Goal: Task Accomplishment & Management: Manage account settings

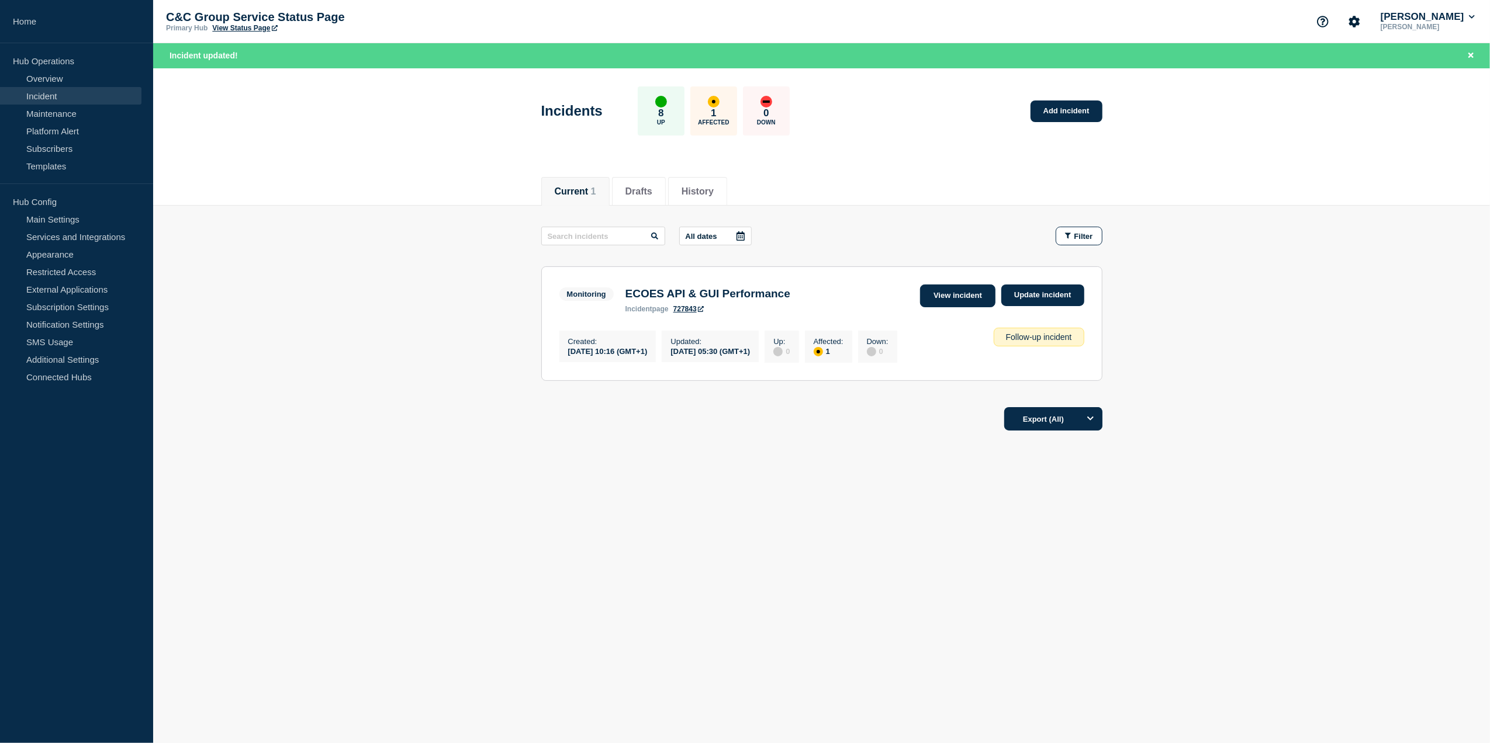
click at [963, 298] on link "View incident" at bounding box center [957, 296] width 75 height 23
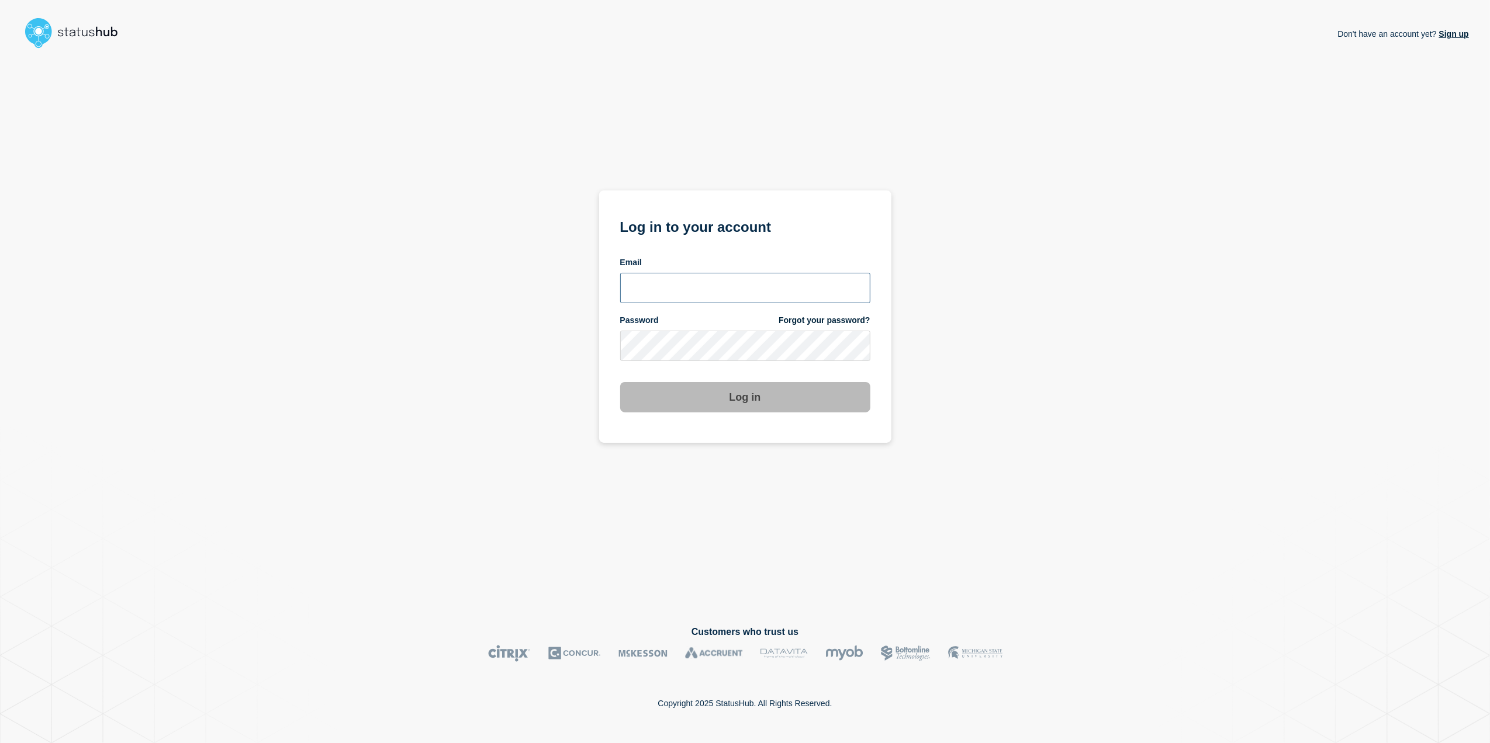
type input "toni.wilson@candc-uk.com"
click at [706, 401] on button "Log in" at bounding box center [745, 397] width 250 height 30
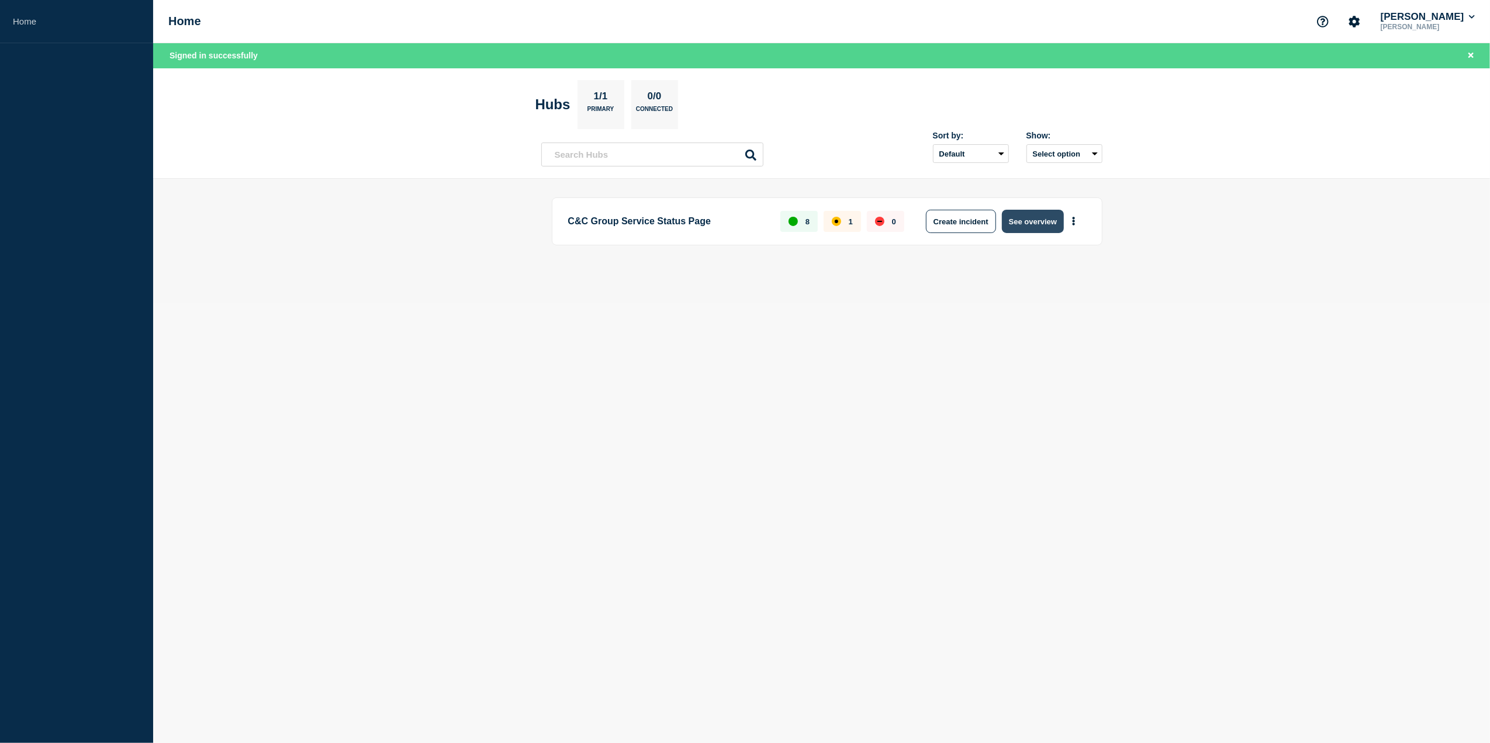
click at [1036, 220] on button "See overview" at bounding box center [1033, 221] width 62 height 23
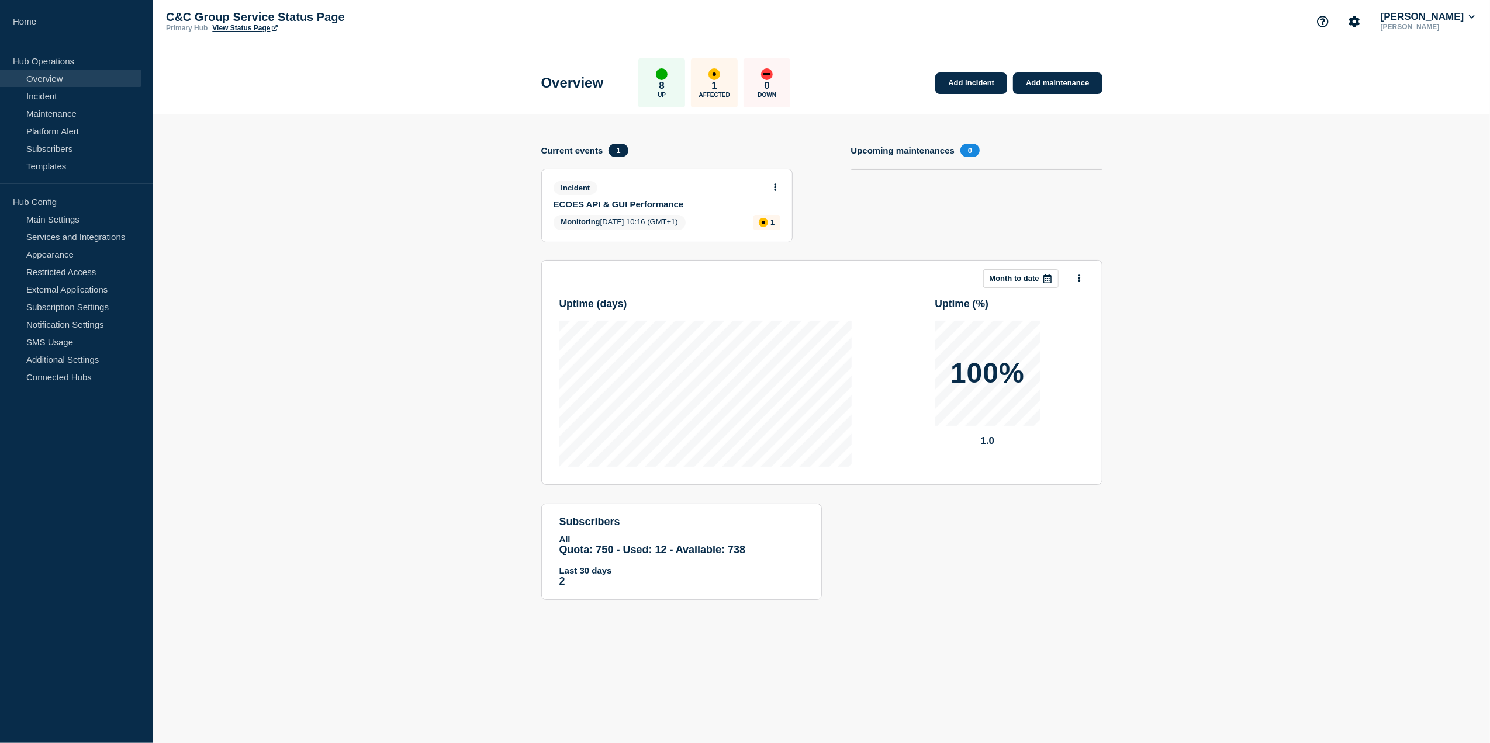
click at [622, 202] on link "ECOES API & GUI Performance" at bounding box center [658, 204] width 211 height 10
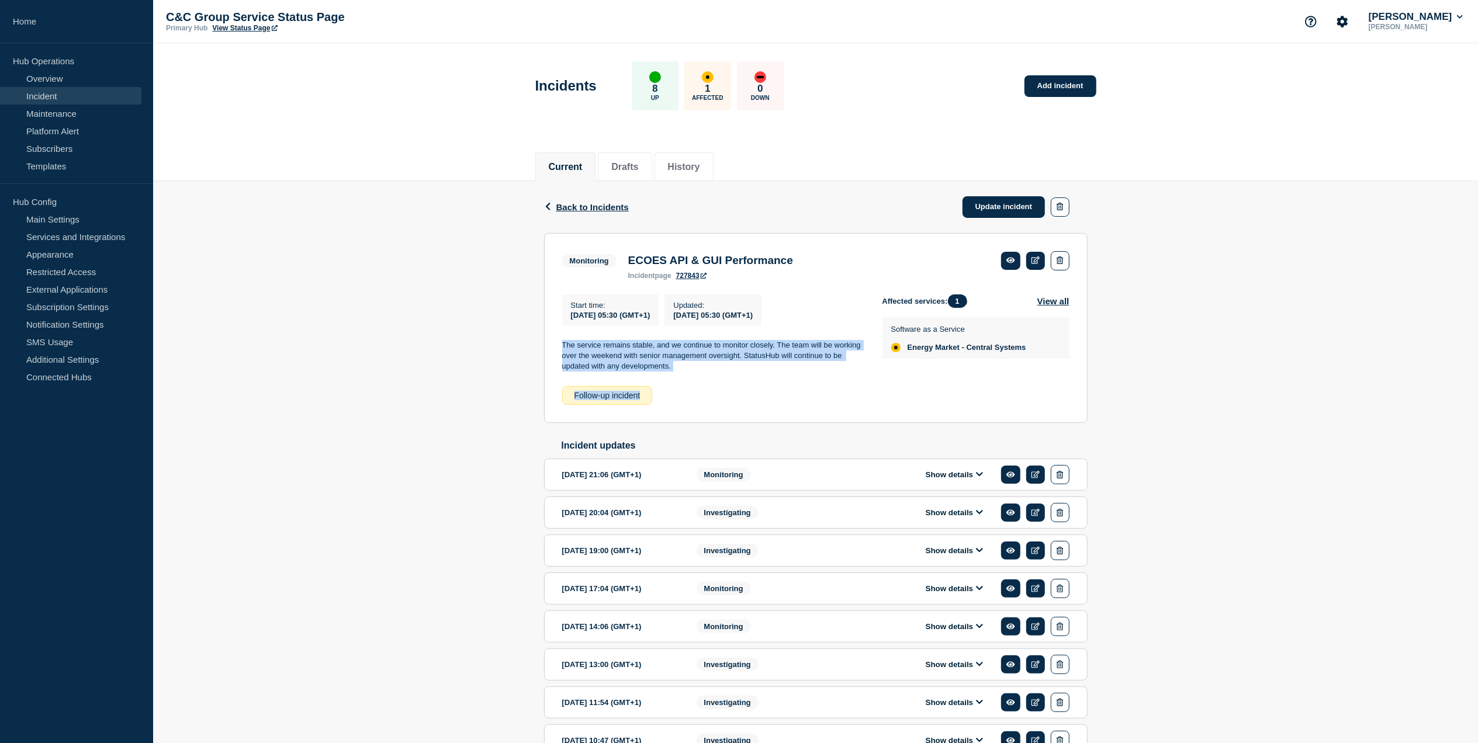
drag, startPoint x: 688, startPoint y: 383, endPoint x: 561, endPoint y: 346, distance: 132.8
click at [561, 346] on section "Monitoring ECOES API & GUI Performance incident page 727843 Start time : 2025-1…" at bounding box center [815, 328] width 543 height 190
drag, startPoint x: 561, startPoint y: 346, endPoint x: 584, endPoint y: 354, distance: 24.8
click at [581, 354] on p "The service remains stable, and we continue to monitor closely. The team will b…" at bounding box center [713, 356] width 302 height 32
drag, startPoint x: 674, startPoint y: 375, endPoint x: 564, endPoint y: 349, distance: 112.7
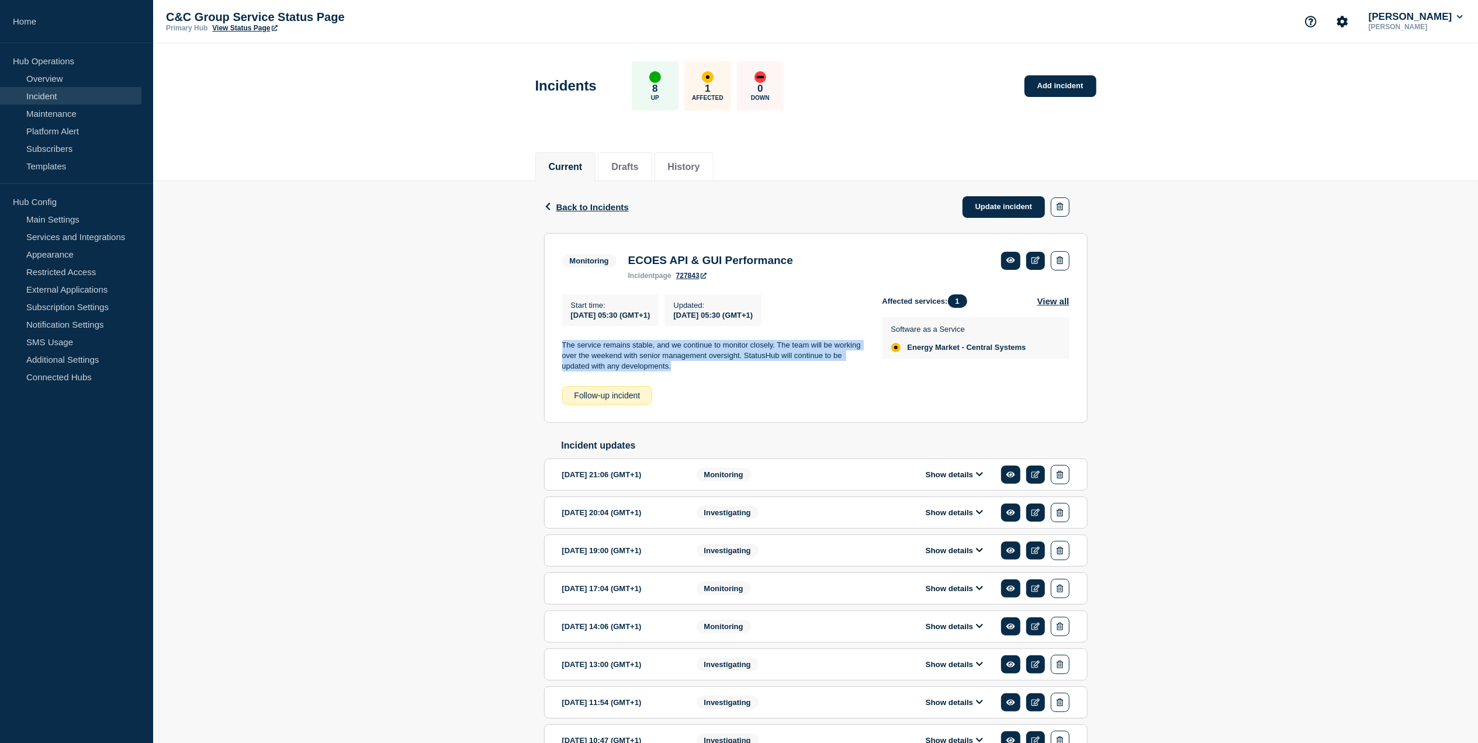
click at [564, 349] on p "The service remains stable, and we continue to monitor closely. The team will b…" at bounding box center [713, 356] width 302 height 32
copy p "The service remains stable, and we continue to monitor closely. The team will b…"
click at [1034, 255] on link at bounding box center [1035, 261] width 19 height 18
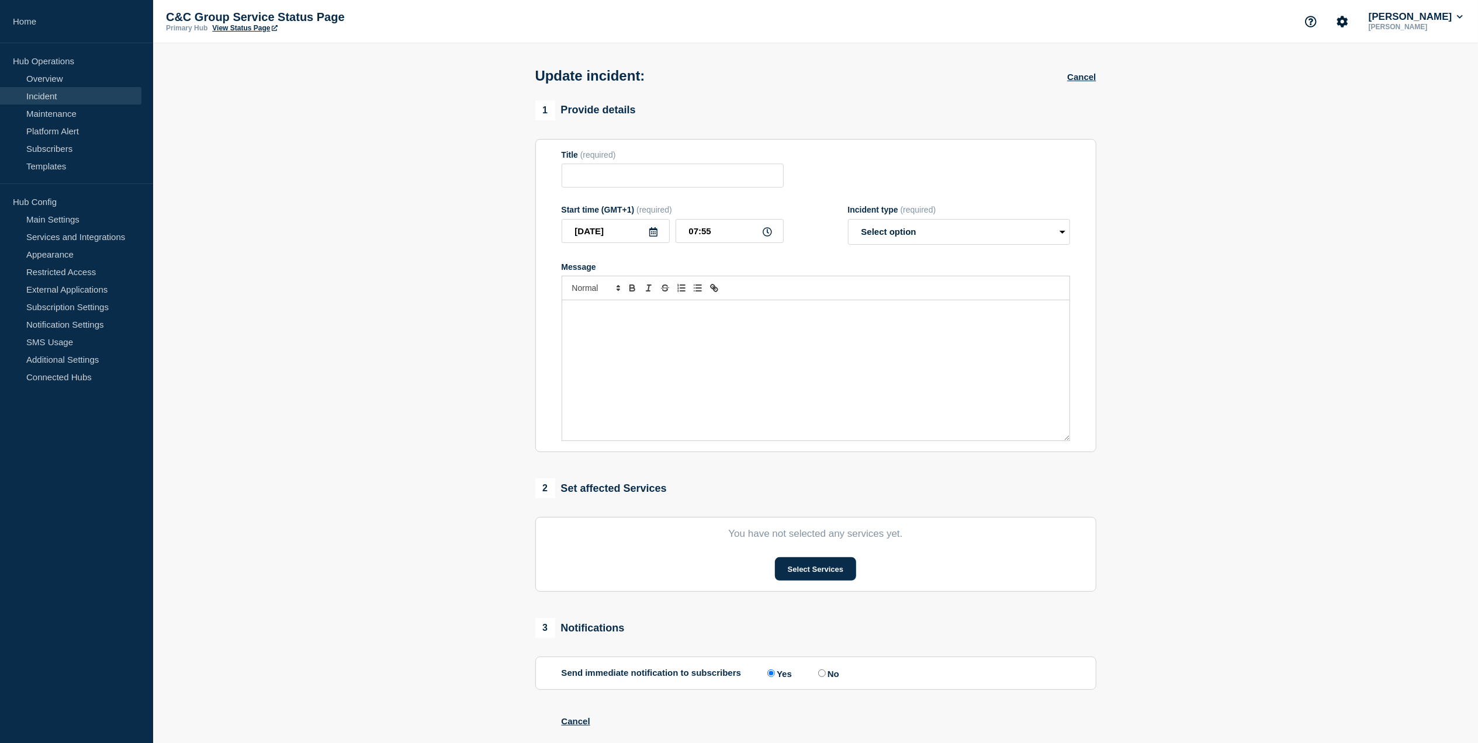
type input "ECOES API & GUI Performance"
type input "05:30"
select select "monitoring"
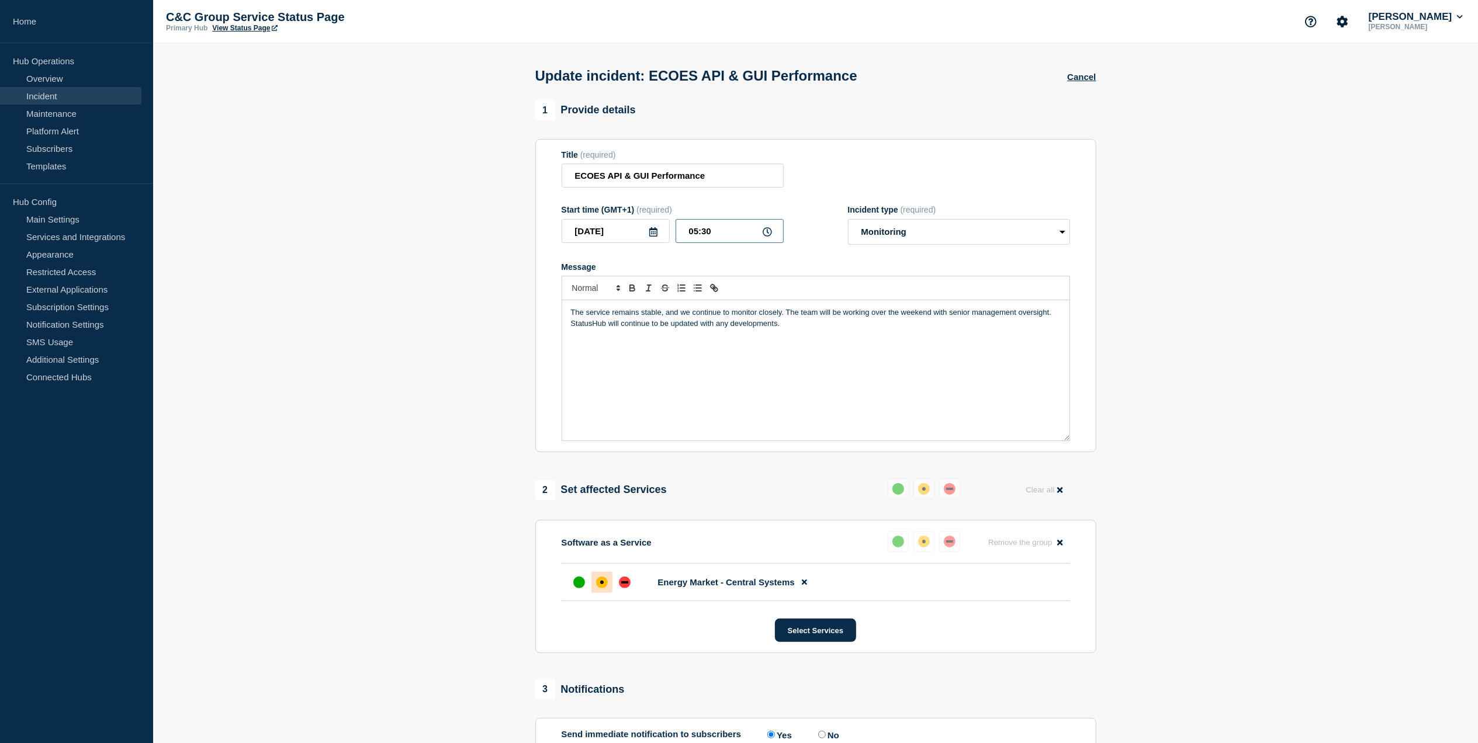
click at [742, 234] on input "05:30" at bounding box center [730, 231] width 108 height 24
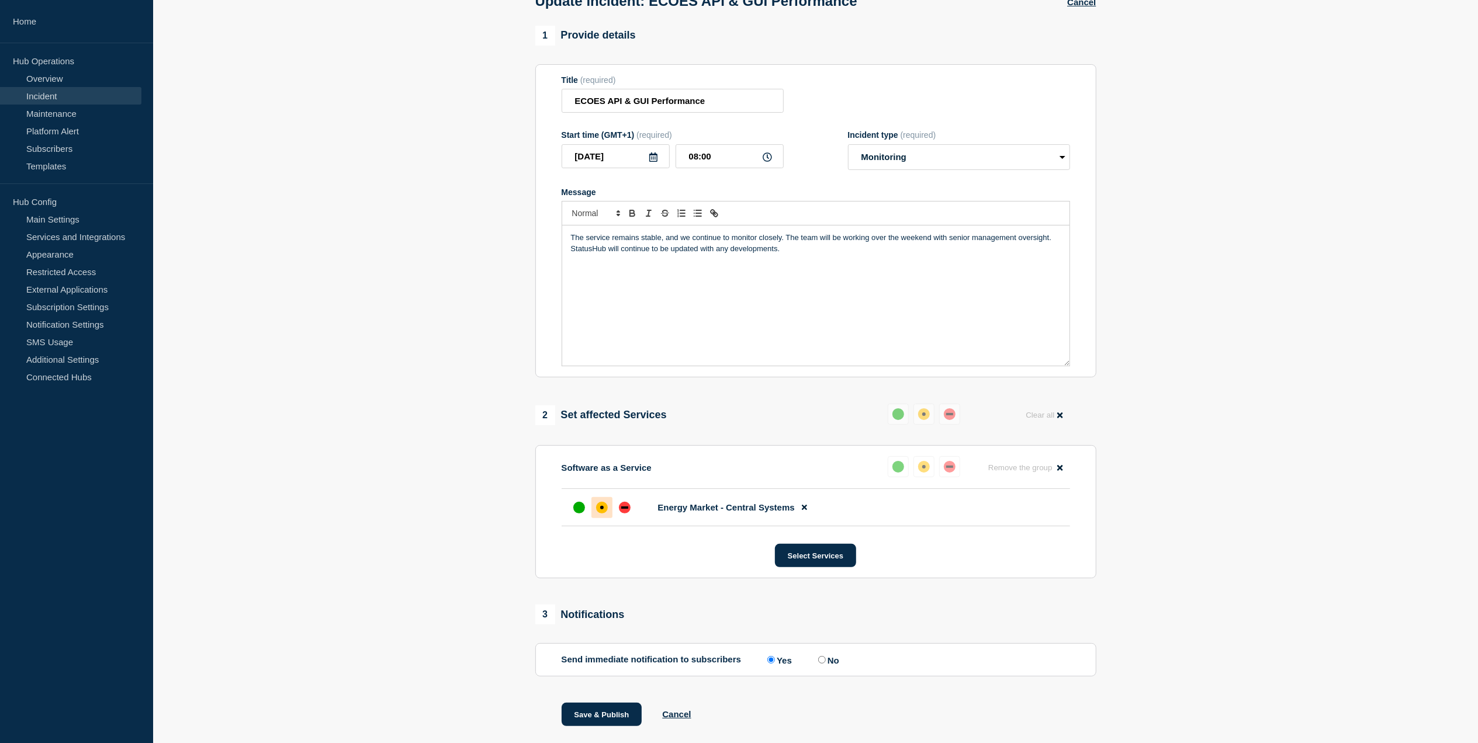
scroll to position [110, 0]
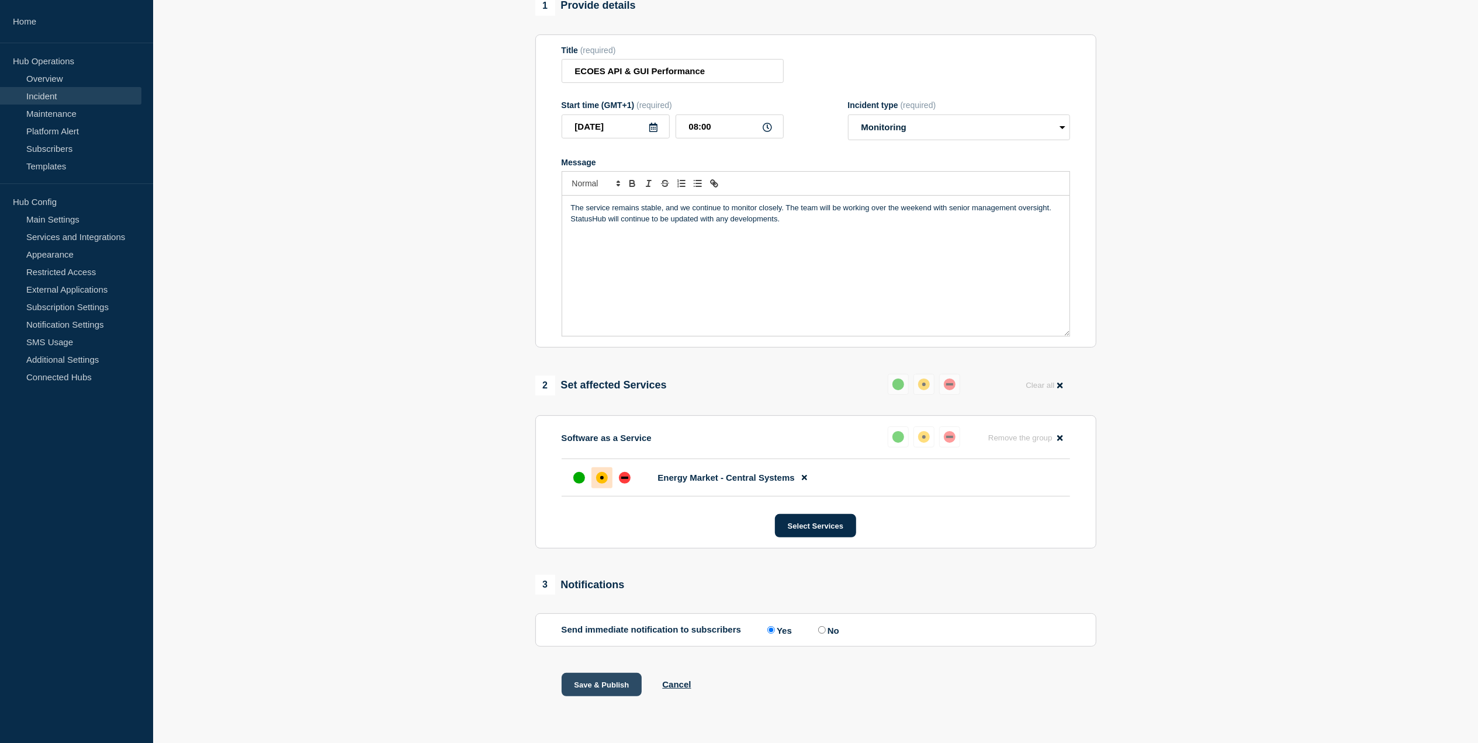
drag, startPoint x: 580, startPoint y: 683, endPoint x: 570, endPoint y: 690, distance: 11.8
click at [570, 690] on button "Save & Publish" at bounding box center [602, 684] width 81 height 23
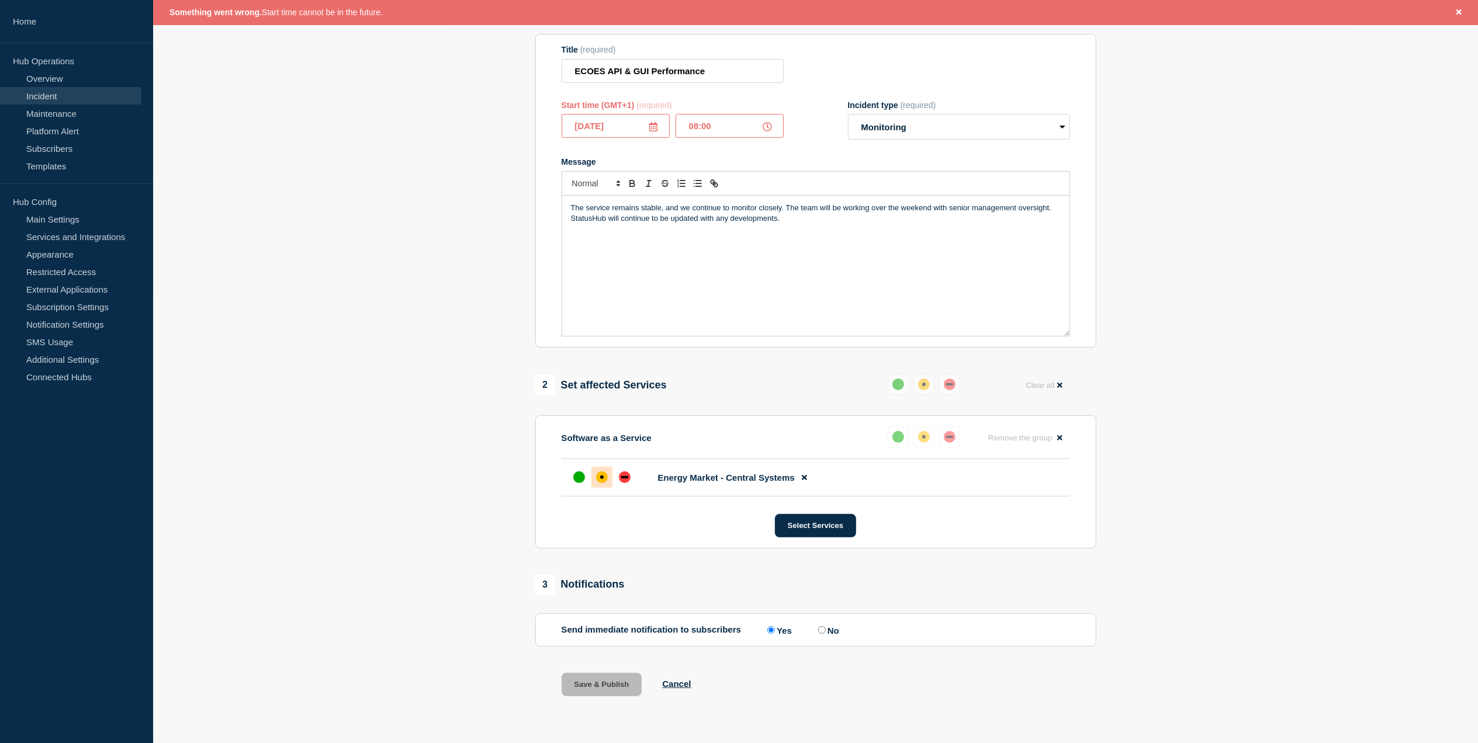
click at [727, 125] on input "08:00" at bounding box center [730, 126] width 108 height 24
type input "08:00"
click at [601, 686] on button "Save & Publish" at bounding box center [602, 684] width 81 height 23
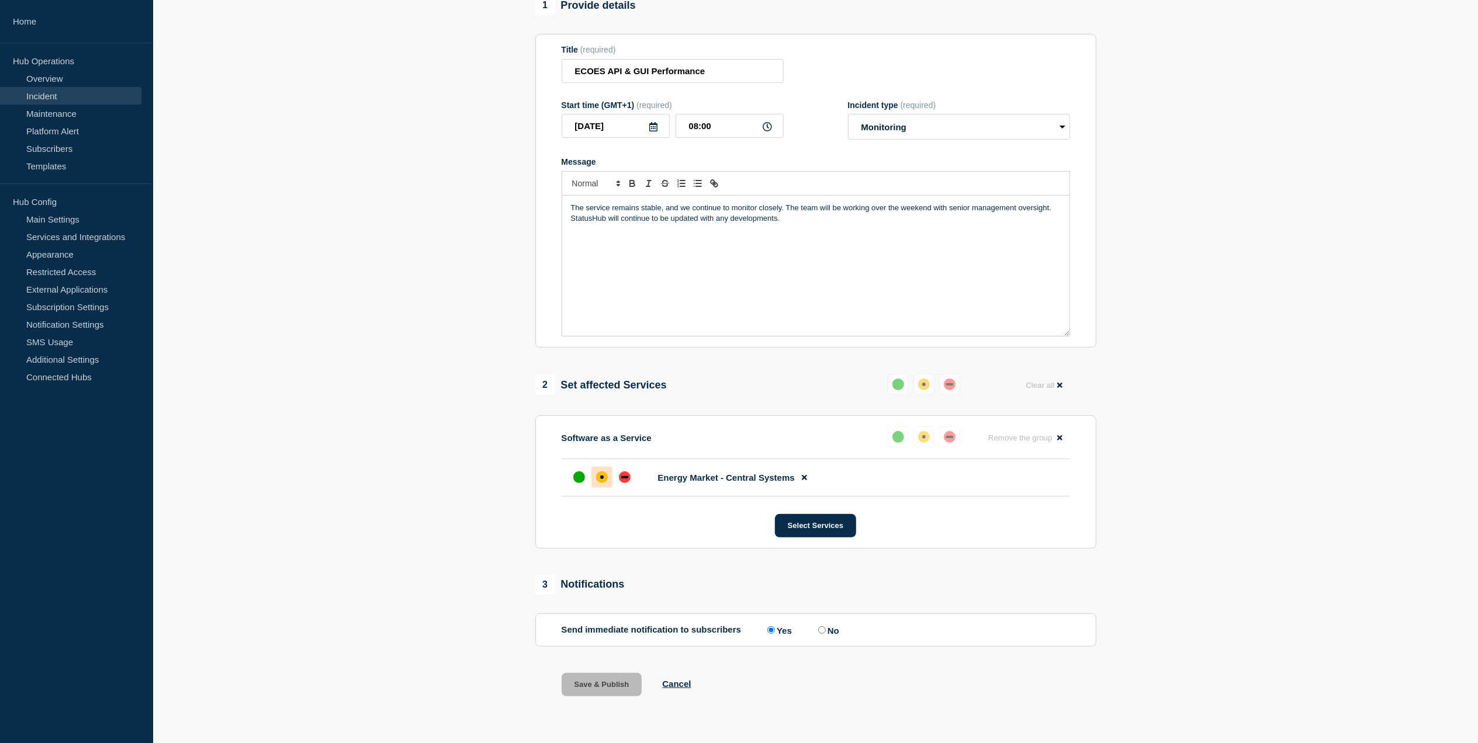
scroll to position [110, 0]
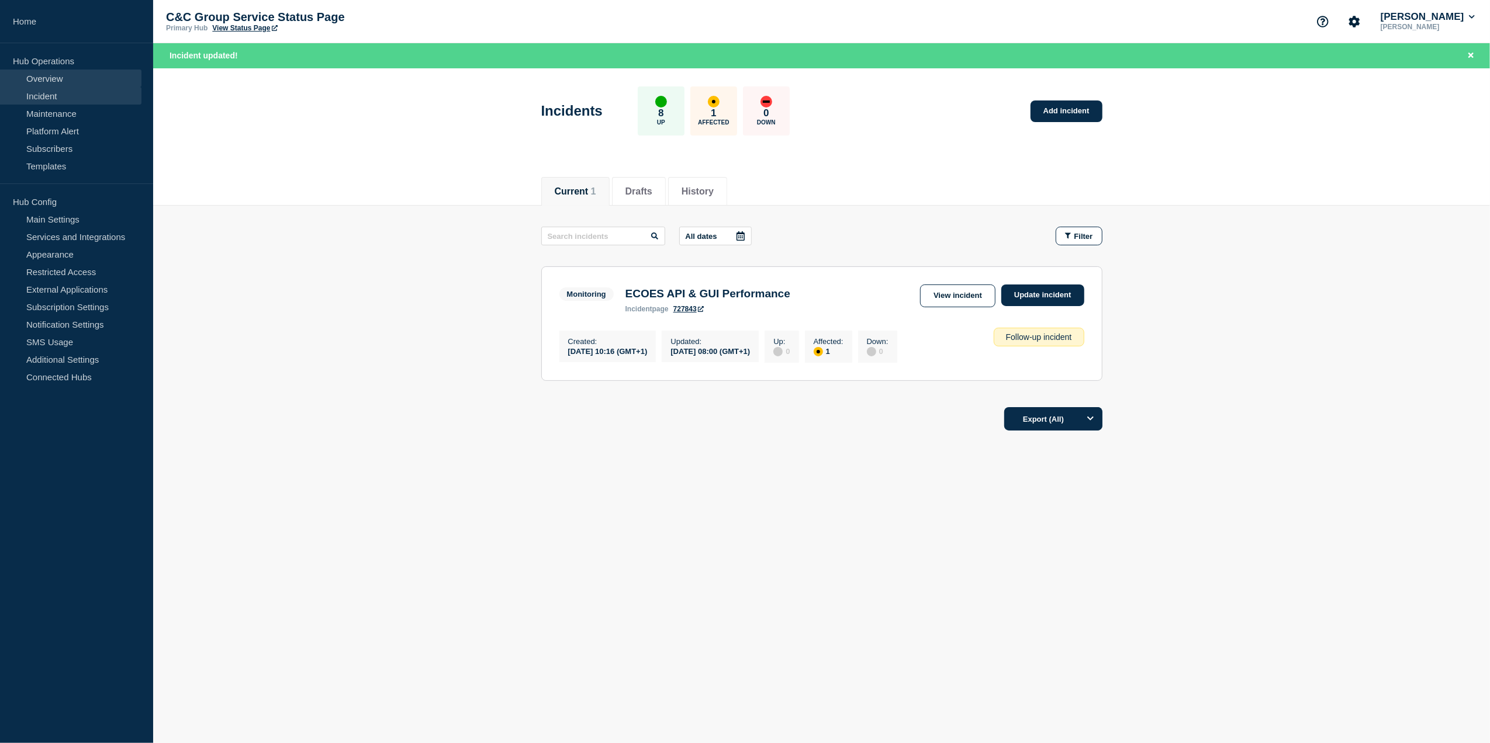
click at [39, 75] on link "Overview" at bounding box center [70, 79] width 141 height 18
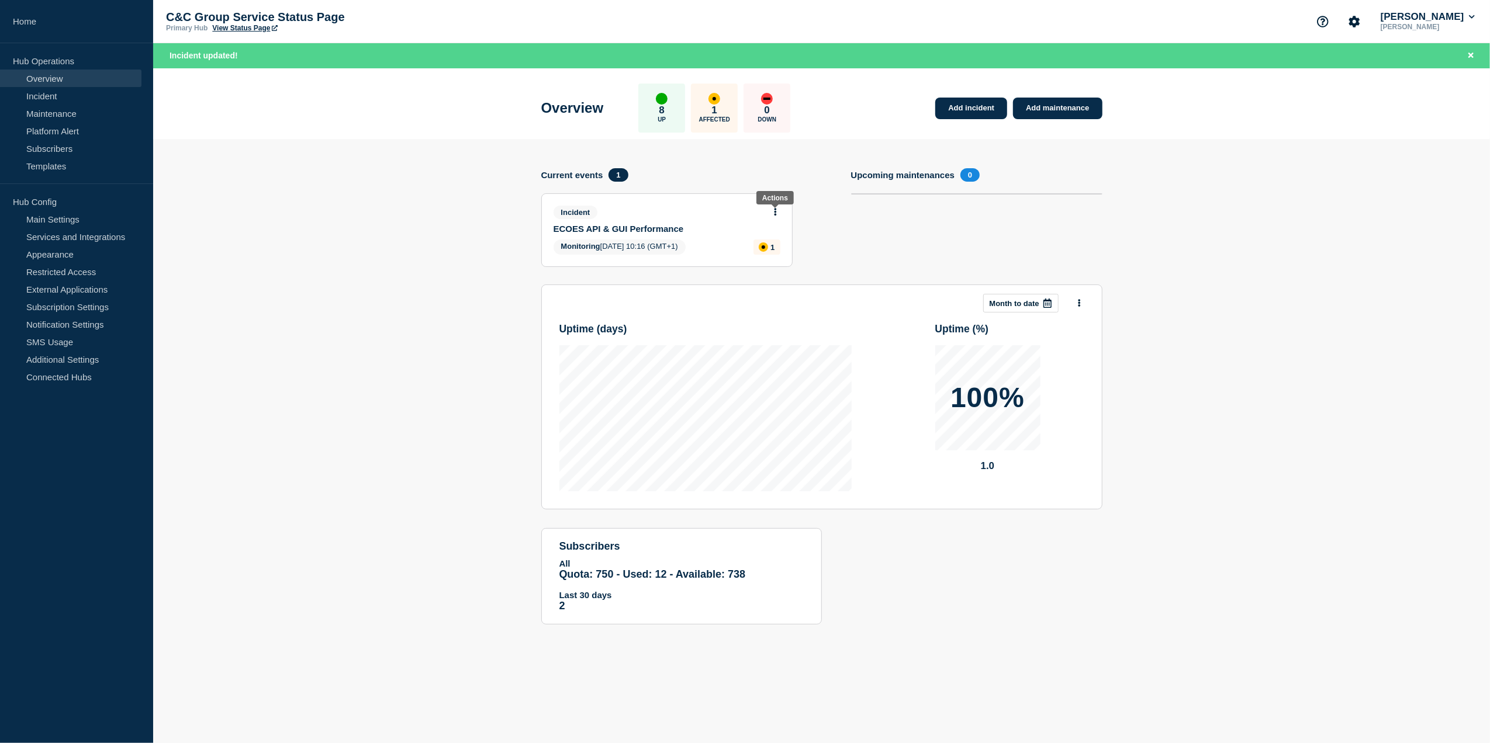
click at [775, 213] on icon at bounding box center [775, 212] width 3 height 8
click at [998, 251] on section "Upcoming maintenances 0" at bounding box center [976, 226] width 251 height 116
click at [775, 211] on icon at bounding box center [775, 213] width 2 height 8
click at [777, 238] on link "View incident" at bounding box center [770, 239] width 48 height 9
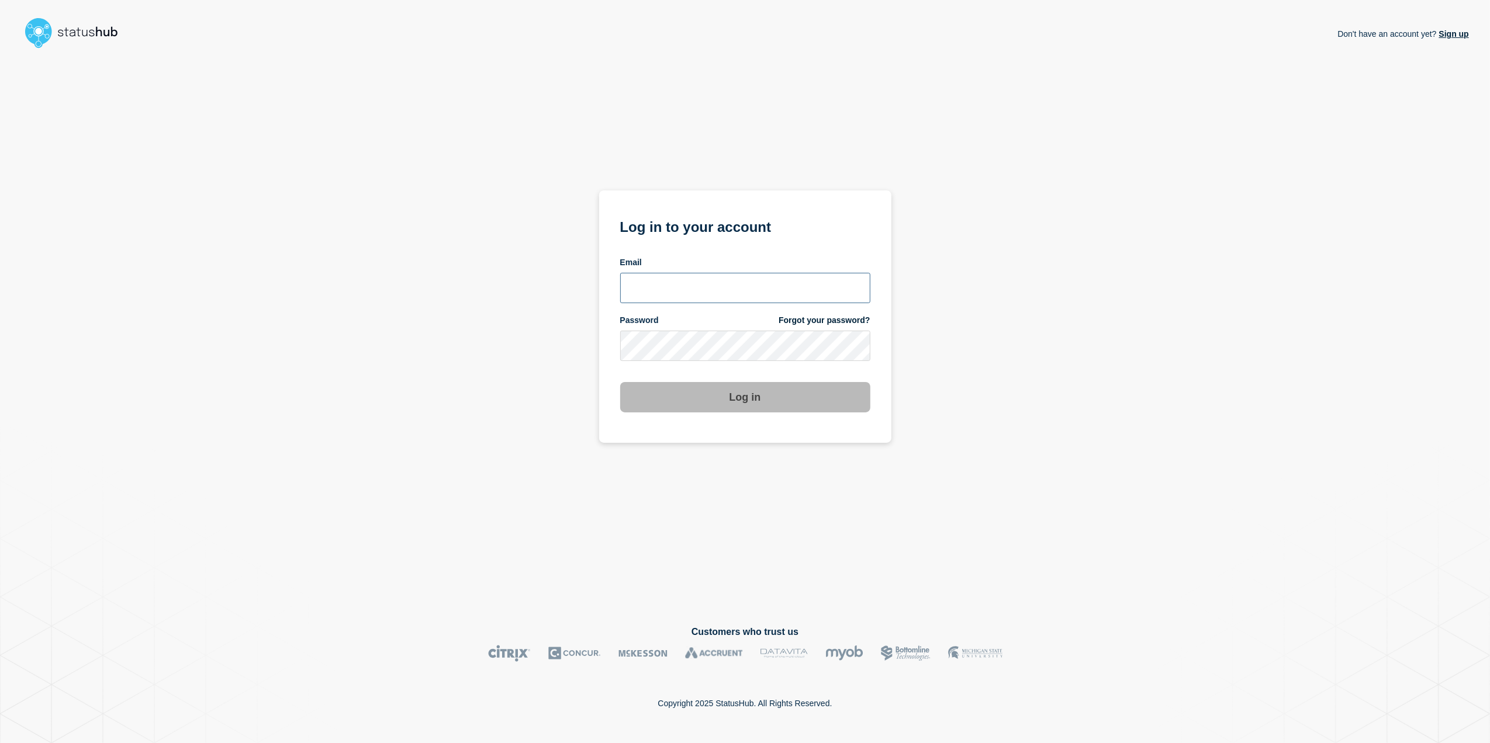
type input "[PERSON_NAME][EMAIL_ADDRESS][PERSON_NAME][DOMAIN_NAME]"
click at [768, 407] on button "Log in" at bounding box center [745, 397] width 250 height 30
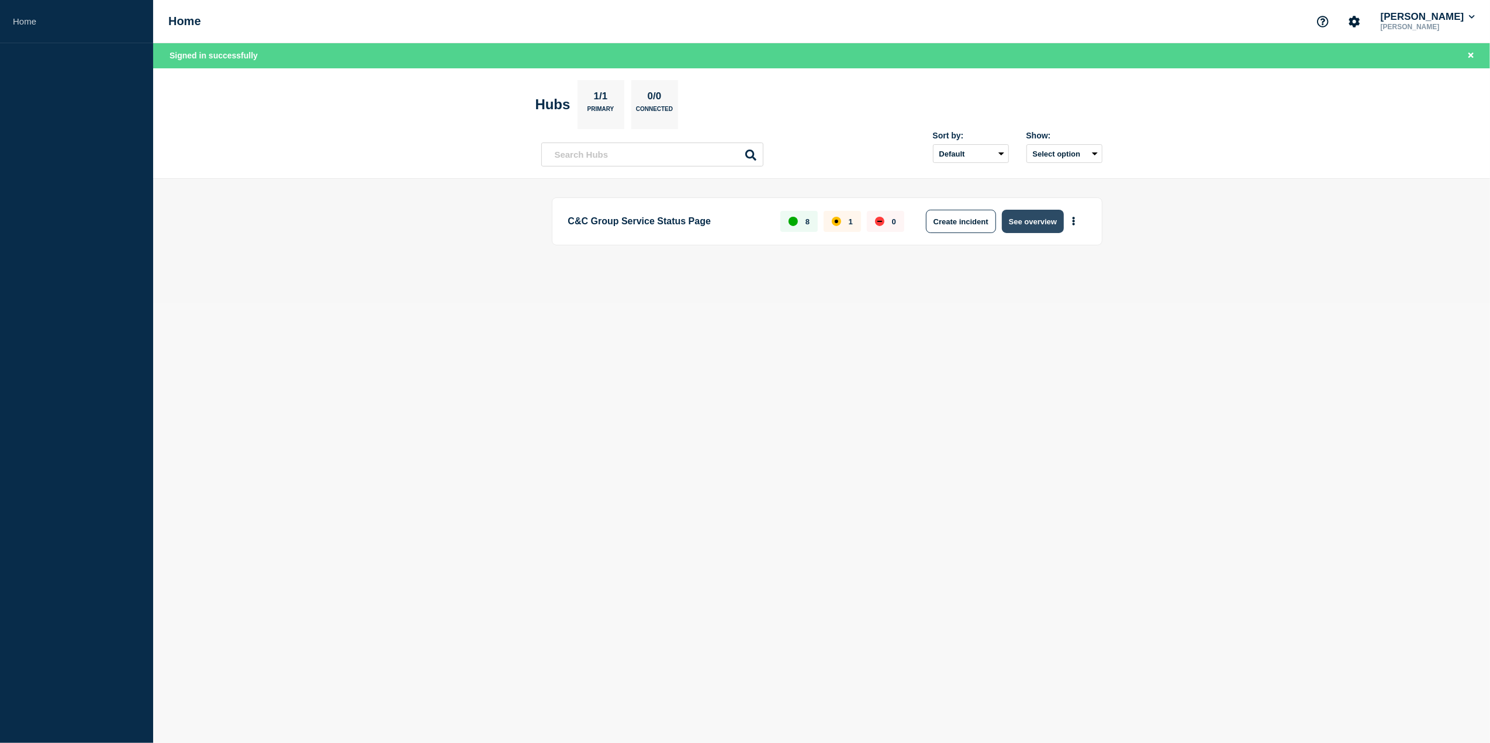
click at [1061, 220] on button "See overview" at bounding box center [1033, 221] width 62 height 23
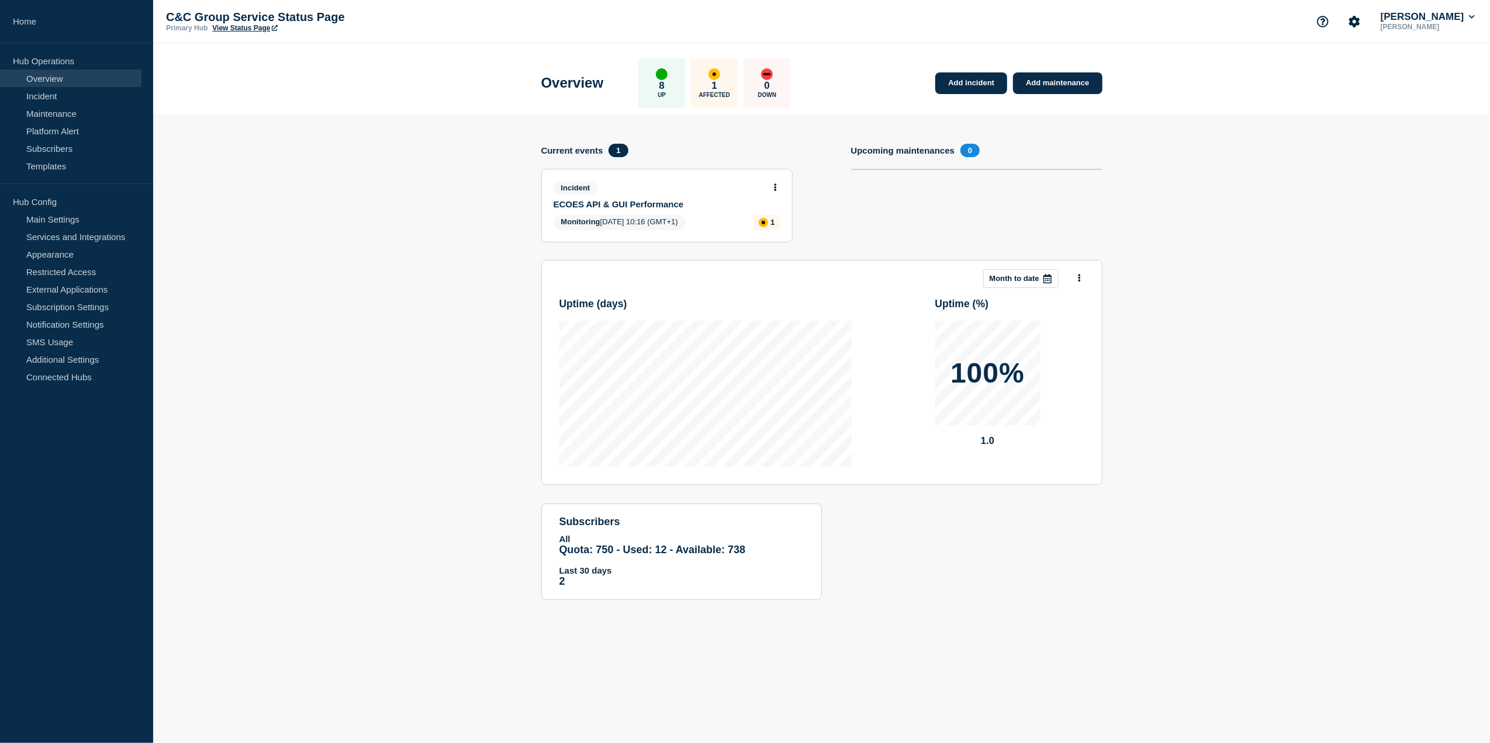
click at [777, 179] on div "Incident ECOES API & GUI Performance Monitoring [DATE] 10:16 (GMT+1) 1" at bounding box center [667, 205] width 250 height 72
click at [777, 185] on button at bounding box center [775, 188] width 10 height 10
click at [777, 215] on link "View incident" at bounding box center [770, 214] width 48 height 9
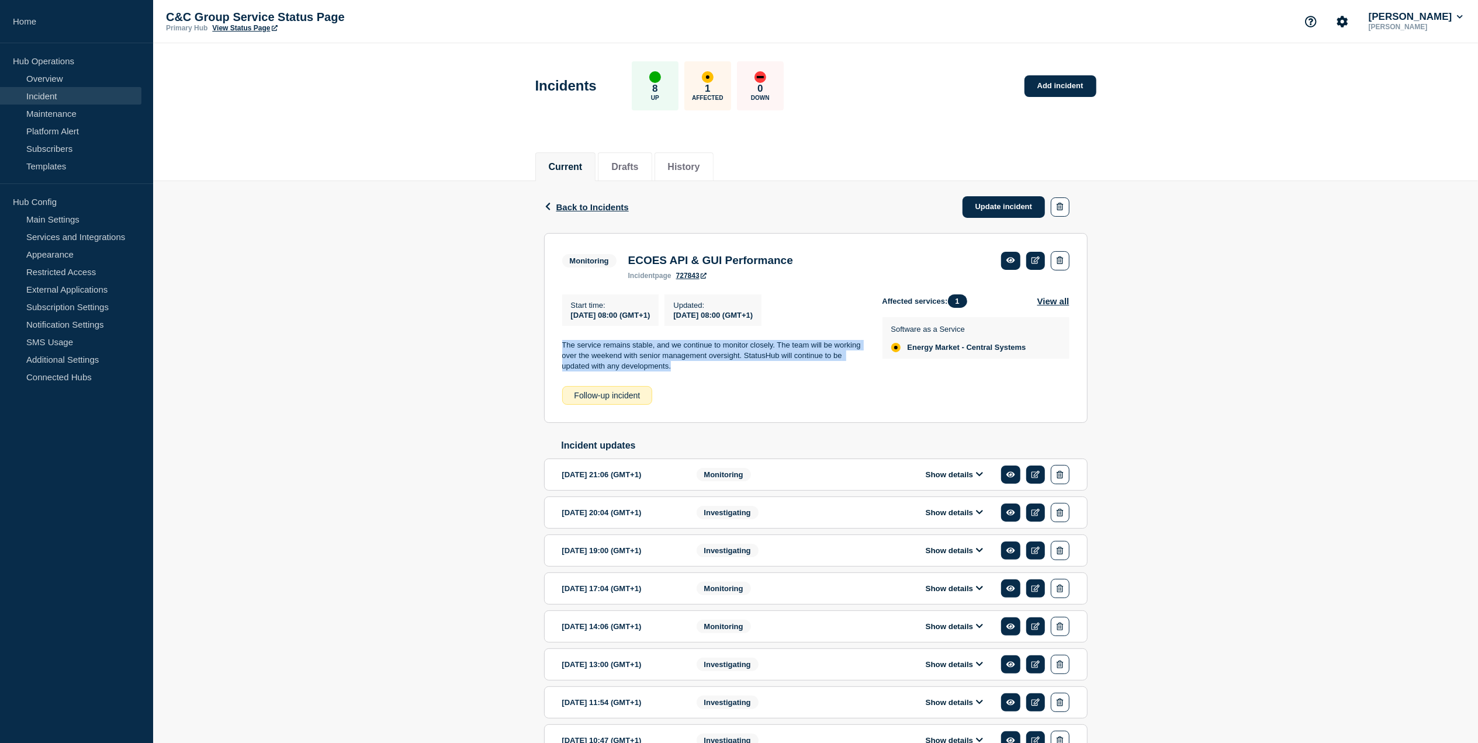
drag, startPoint x: 687, startPoint y: 370, endPoint x: 555, endPoint y: 342, distance: 135.1
click at [555, 342] on section "Monitoring ECOES API & GUI Performance incident page 727843 Start time : [DATE]…" at bounding box center [815, 328] width 543 height 190
drag, startPoint x: 555, startPoint y: 342, endPoint x: 603, endPoint y: 351, distance: 48.7
copy p "The service remains stable, and we continue to monitor closely. The team will b…"
click at [1043, 260] on link at bounding box center [1035, 261] width 19 height 18
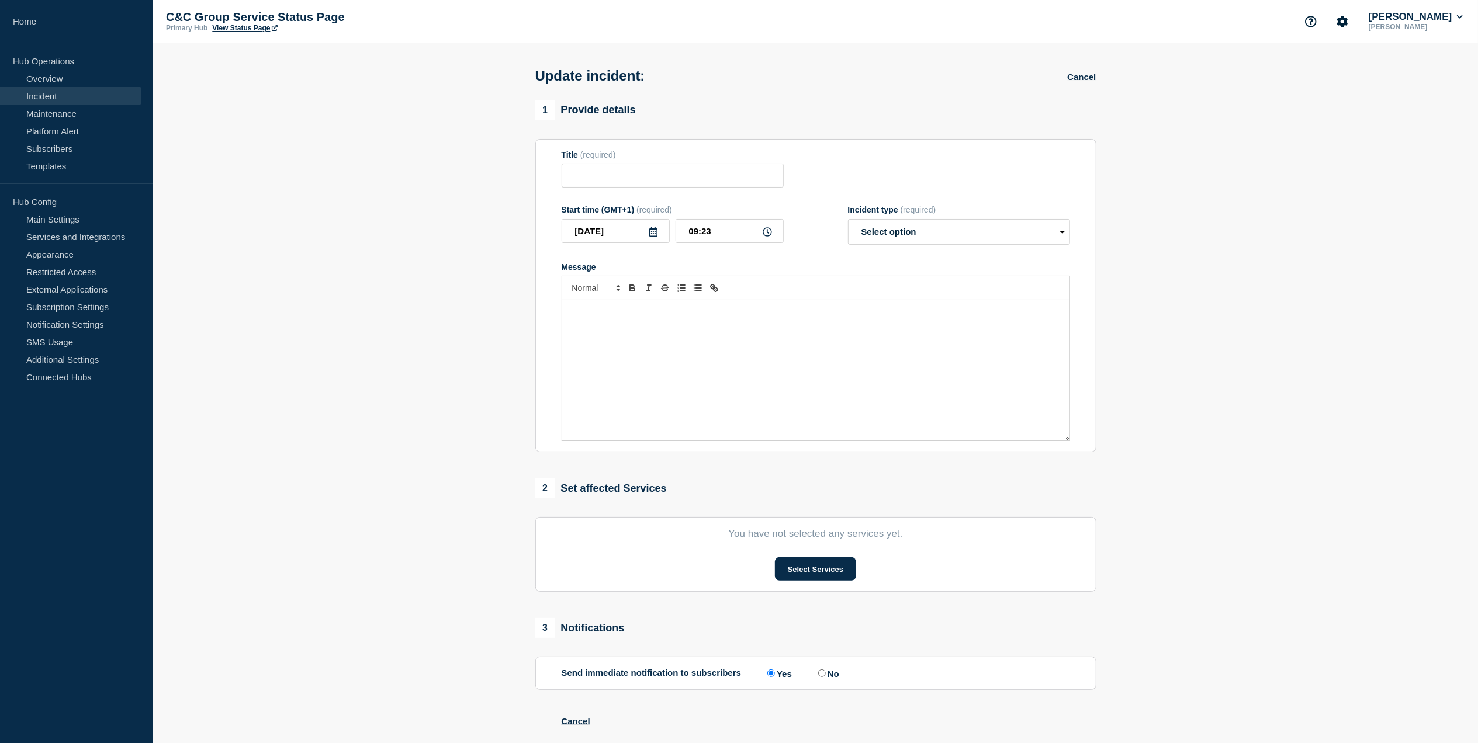
type input "ECOES API & GUI Performance"
type input "08:00"
select select "monitoring"
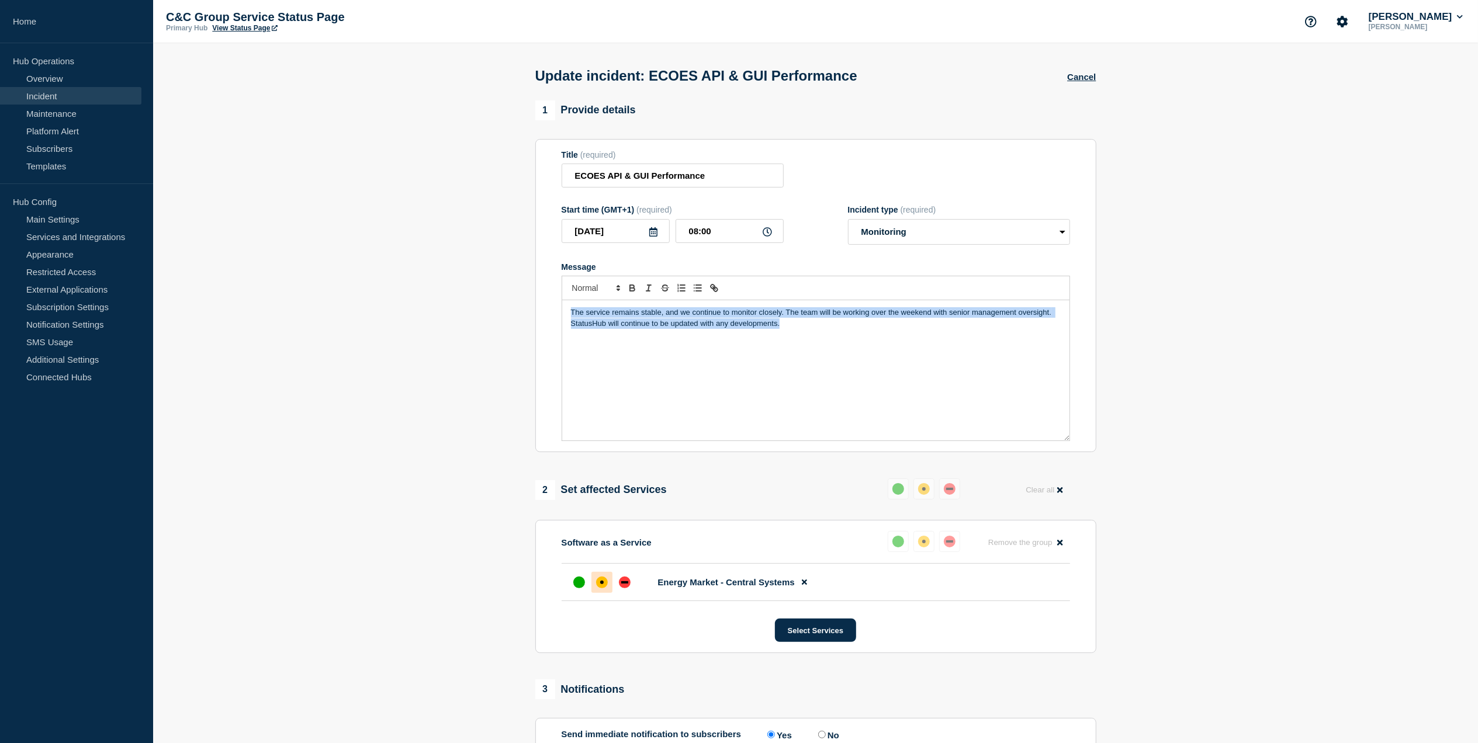
drag, startPoint x: 807, startPoint y: 337, endPoint x: 566, endPoint y: 317, distance: 242.2
click at [566, 317] on div "The service remains stable, and we continue to monitor closely. The team will b…" at bounding box center [815, 370] width 507 height 140
paste div "Message"
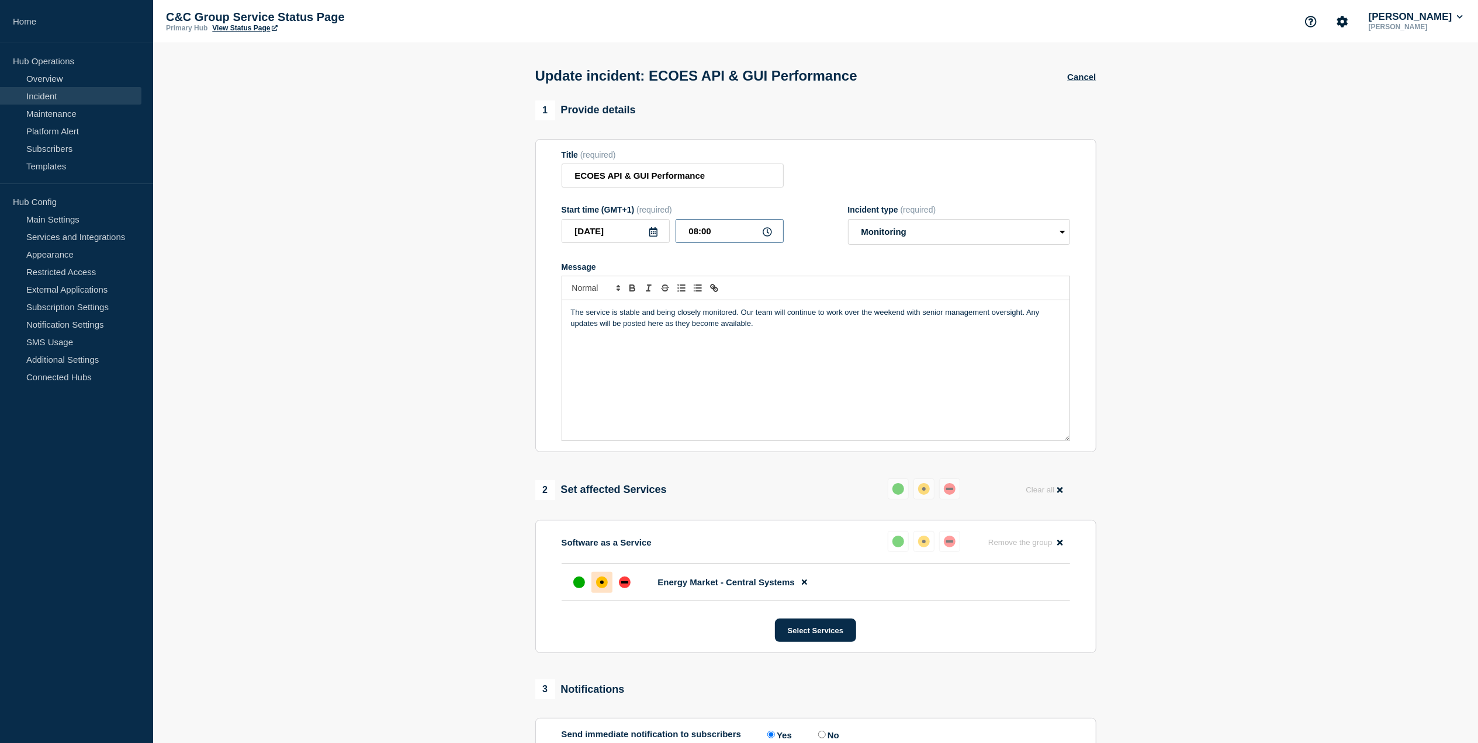
click at [730, 226] on input "08:00" at bounding box center [730, 231] width 108 height 24
type input "09:25"
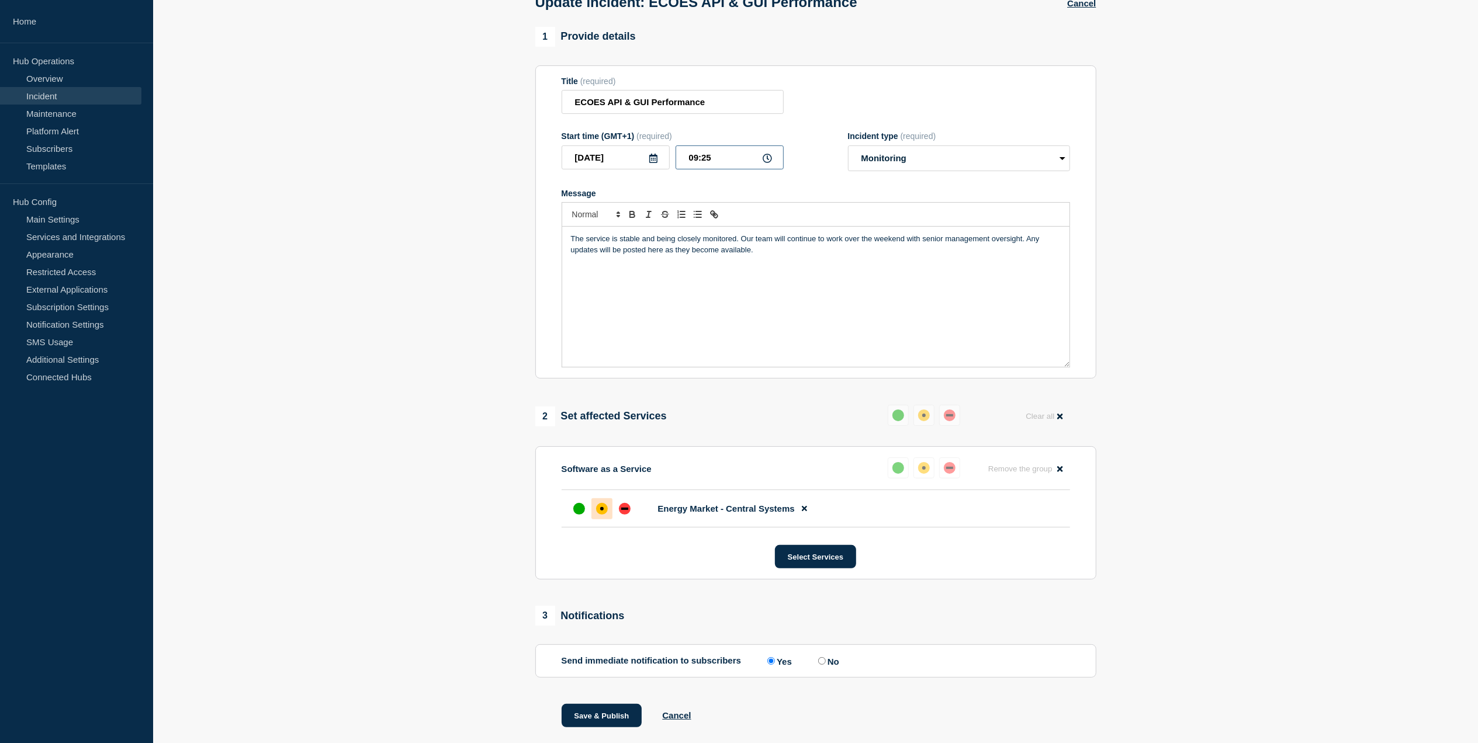
scroll to position [110, 0]
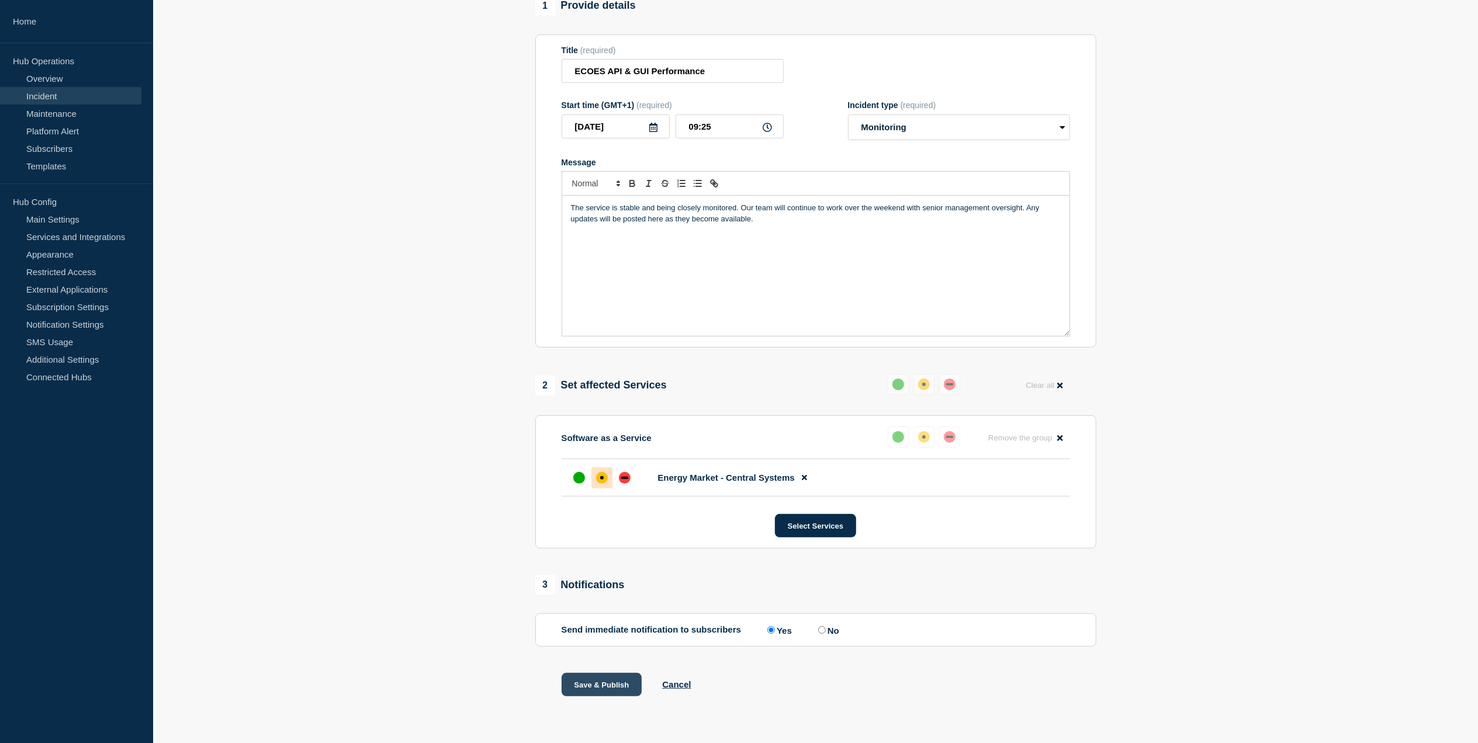
click at [589, 693] on button "Save & Publish" at bounding box center [602, 684] width 81 height 23
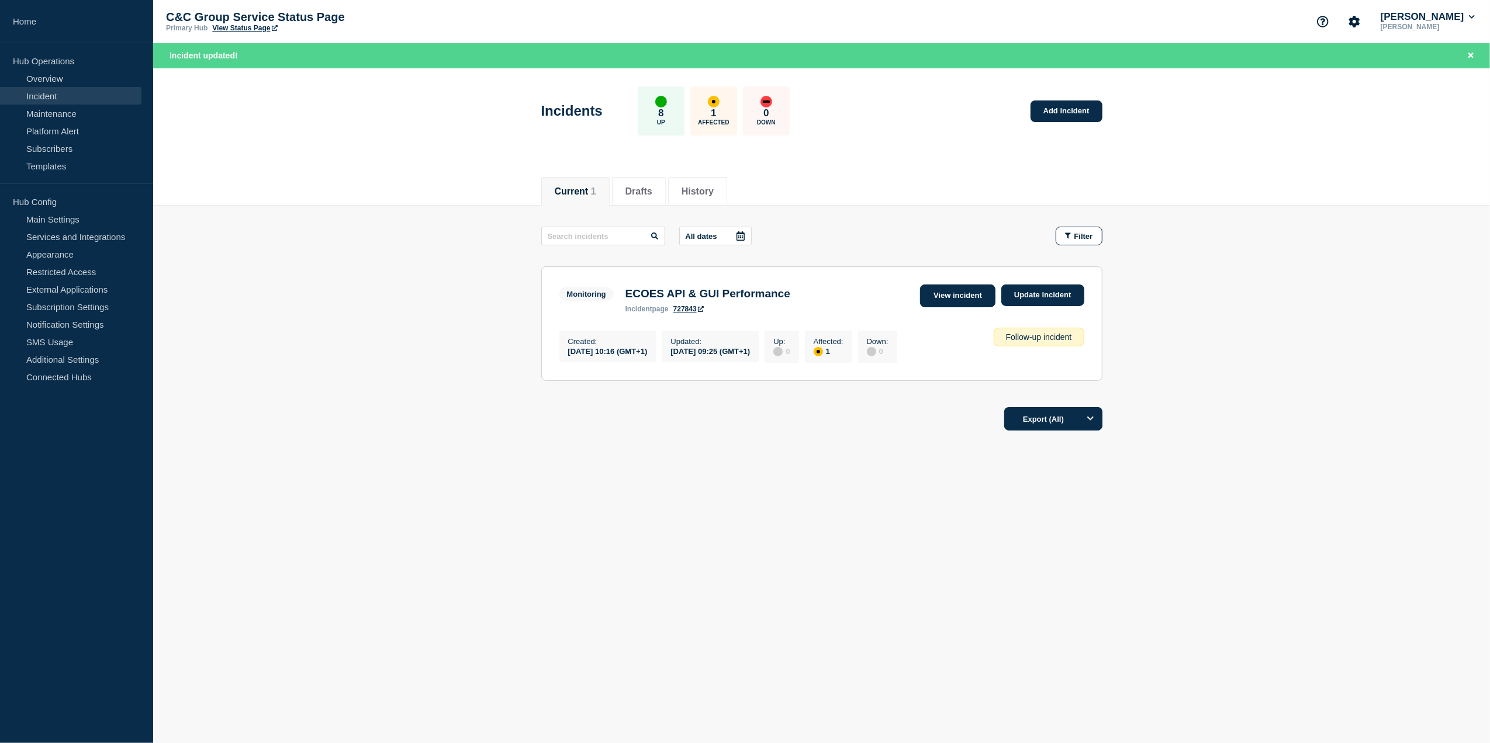
click at [971, 298] on link "View incident" at bounding box center [957, 296] width 75 height 23
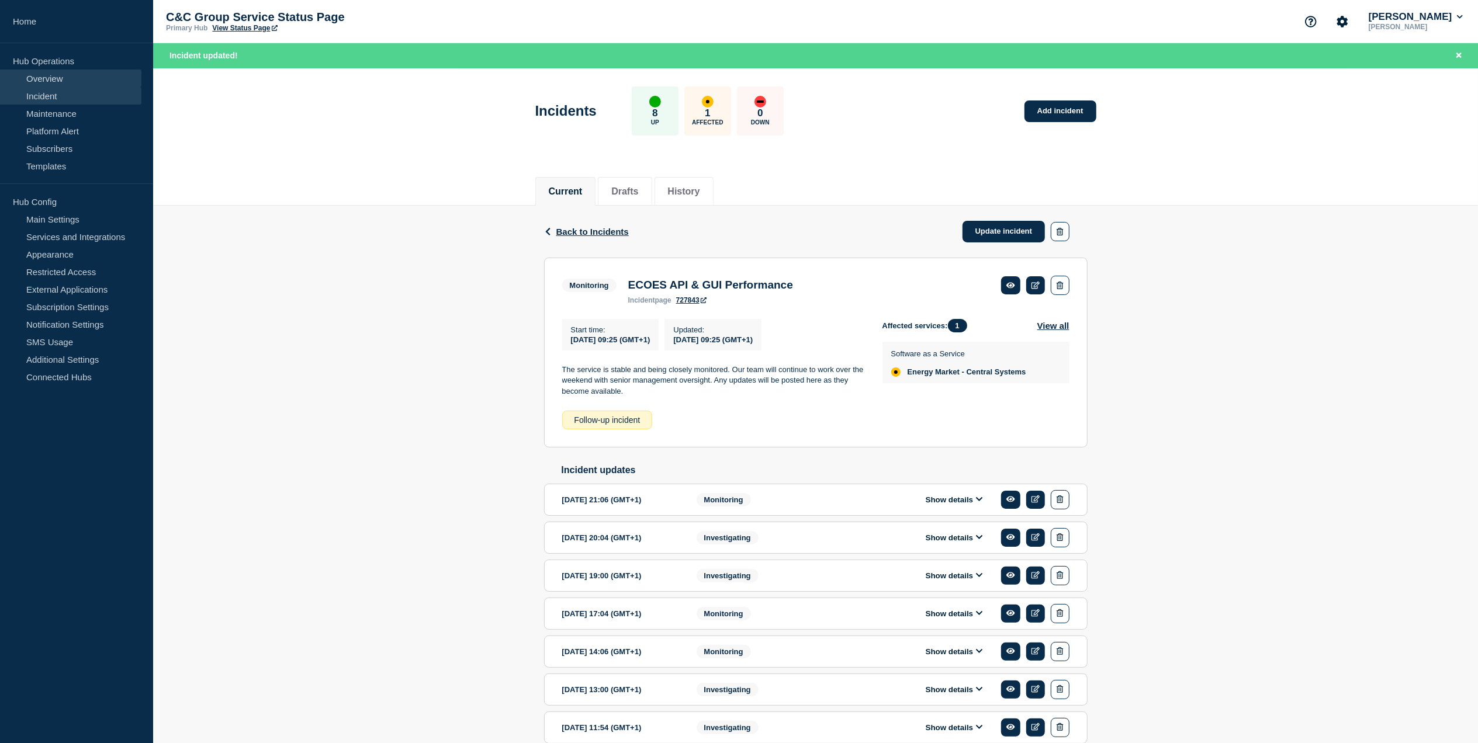
click at [50, 79] on link "Overview" at bounding box center [70, 79] width 141 height 18
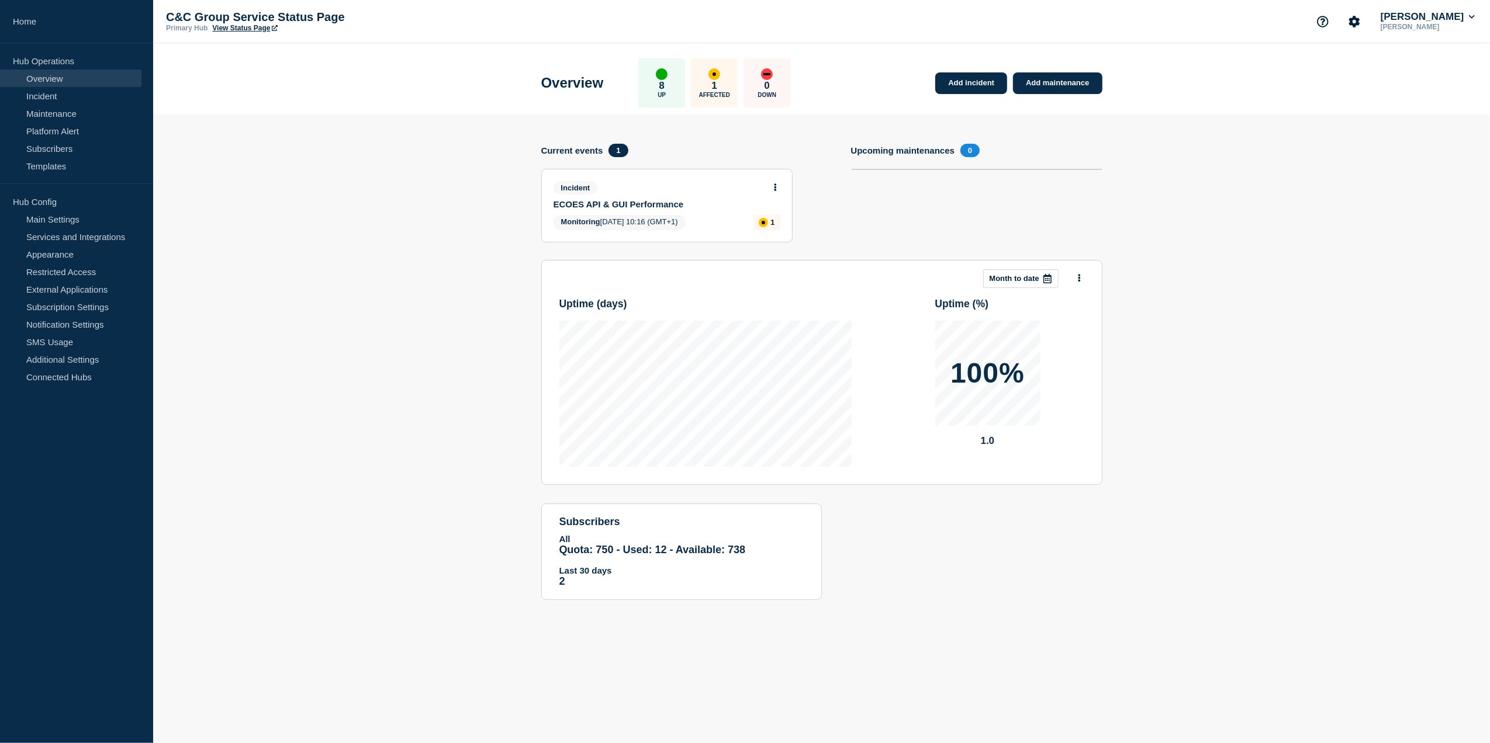
click at [42, 75] on link "Overview" at bounding box center [70, 79] width 141 height 18
click at [29, 19] on link "Home" at bounding box center [76, 21] width 153 height 43
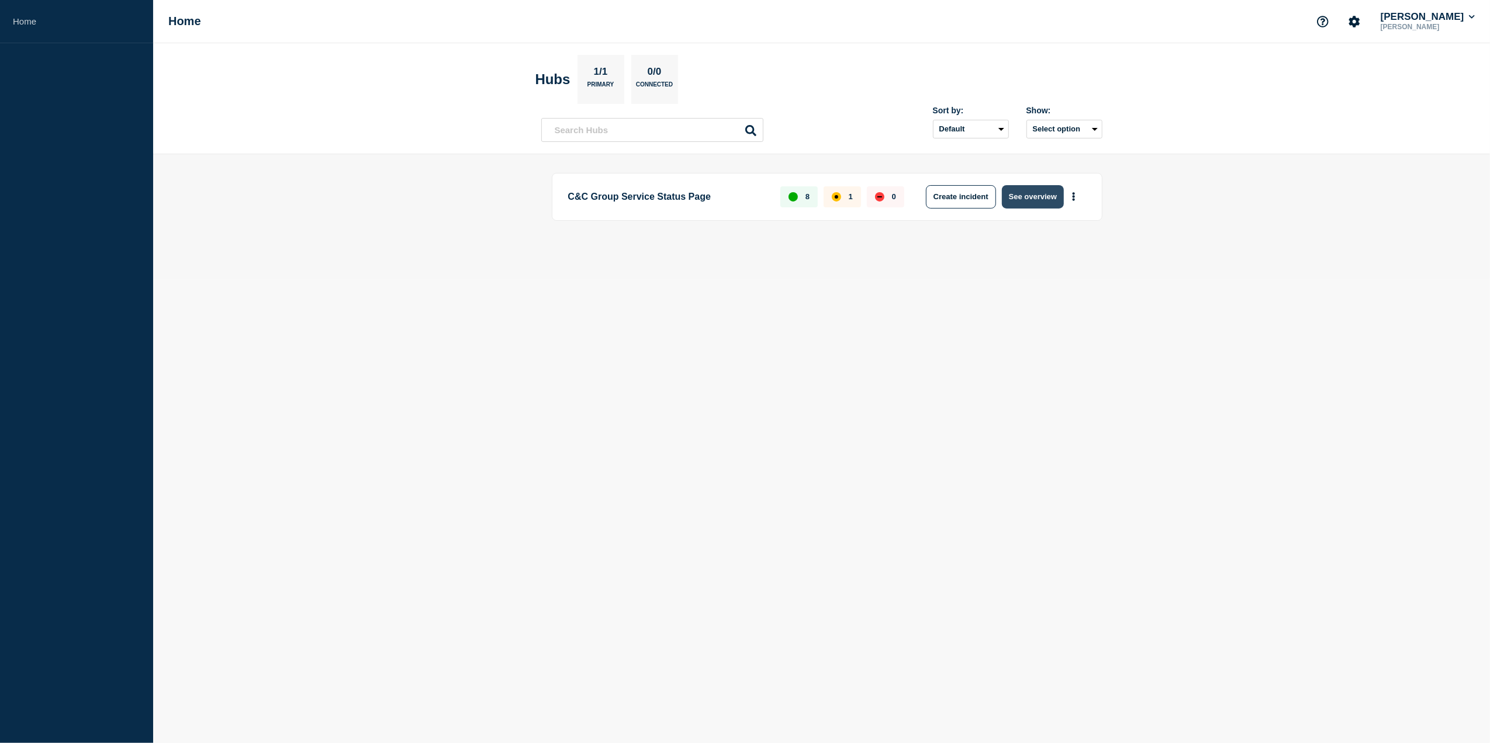
click at [1025, 200] on button "See overview" at bounding box center [1033, 196] width 62 height 23
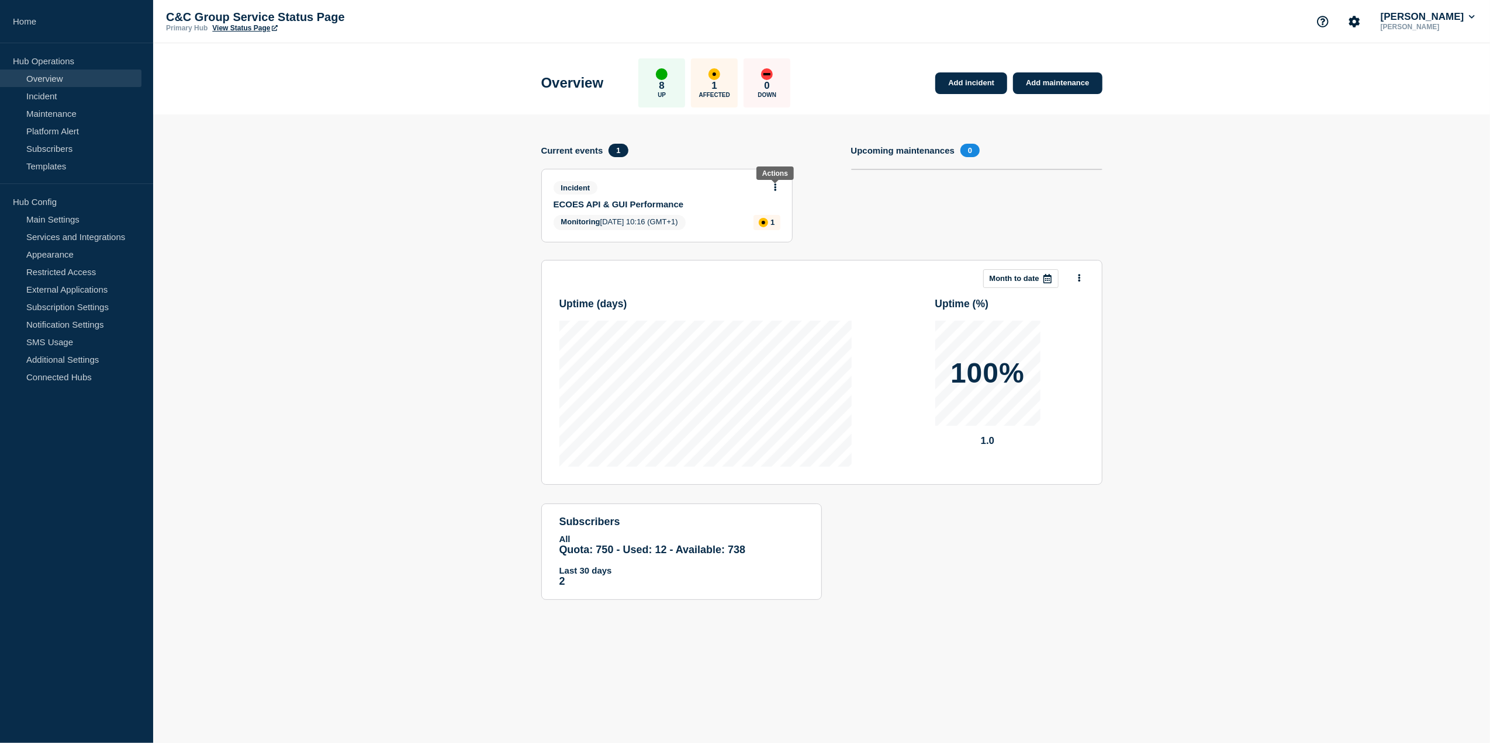
click at [774, 186] on icon at bounding box center [775, 187] width 2 height 8
click at [774, 218] on link "View incident" at bounding box center [770, 214] width 48 height 9
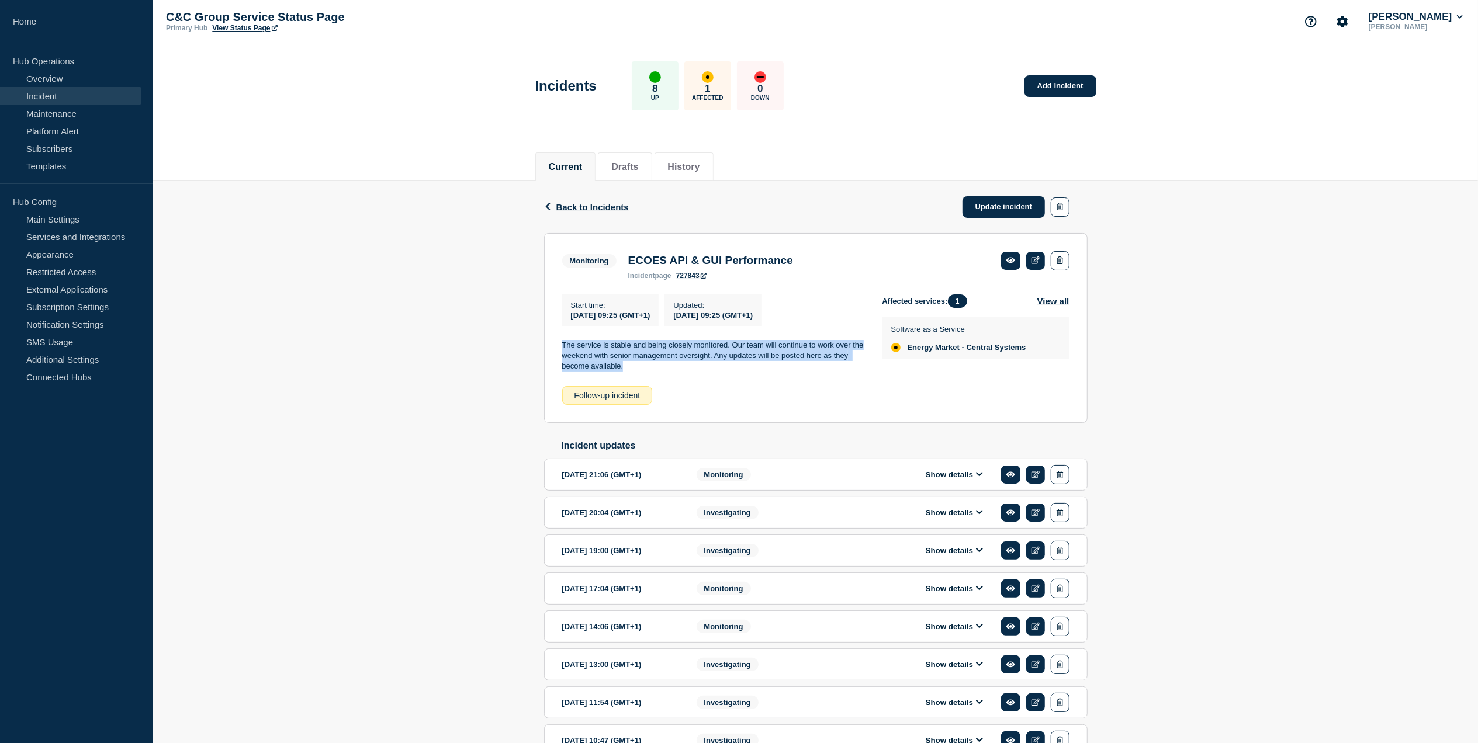
drag, startPoint x: 634, startPoint y: 373, endPoint x: 561, endPoint y: 347, distance: 77.4
click at [561, 347] on section "Monitoring ECOES API & GUI Performance incident page 727843 Start time : [DATE]…" at bounding box center [815, 328] width 543 height 190
drag, startPoint x: 561, startPoint y: 347, endPoint x: 568, endPoint y: 354, distance: 9.5
copy p "The service is stable and being closely monitored. Our team will continue to wo…"
click at [1031, 266] on link at bounding box center [1035, 261] width 19 height 18
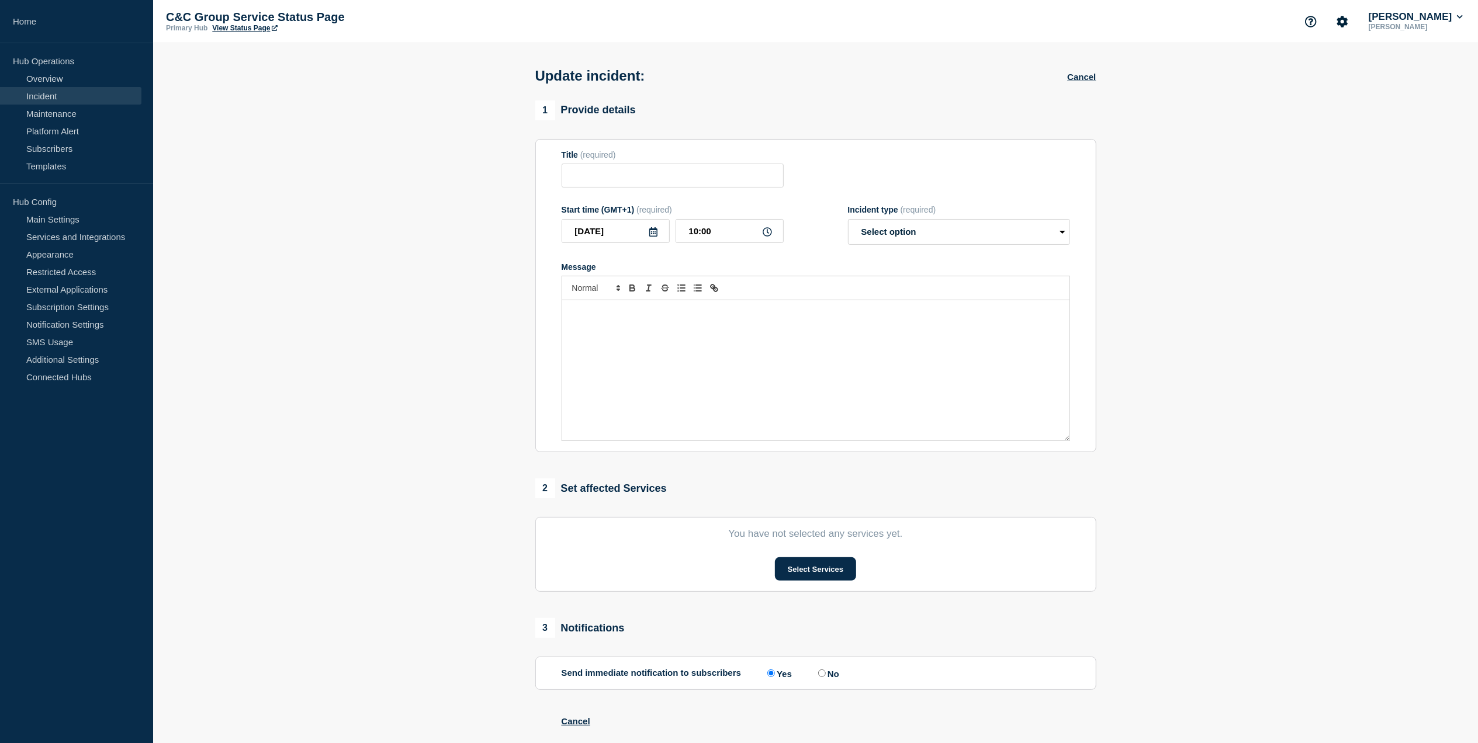
type input "ECOES API & GUI Performance"
type input "09:25"
select select "monitoring"
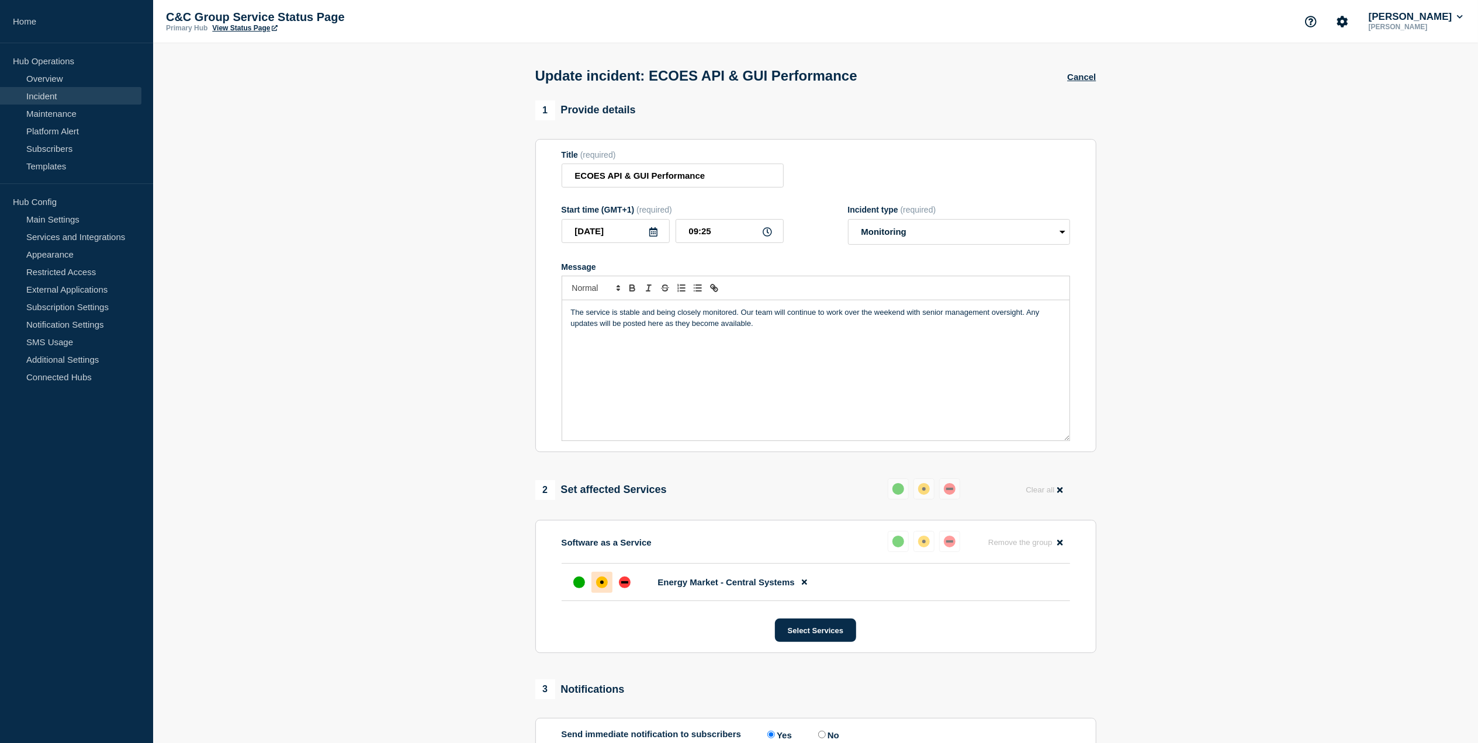
click at [569, 316] on div "The service is stable and being closely monitored. Our team will continue to wo…" at bounding box center [815, 370] width 507 height 140
drag, startPoint x: 569, startPoint y: 316, endPoint x: 827, endPoint y: 356, distance: 261.5
click at [830, 356] on div "The service is stable and being closely monitored. Our team will continue to wo…" at bounding box center [815, 370] width 507 height 140
drag, startPoint x: 573, startPoint y: 312, endPoint x: 629, endPoint y: 307, distance: 56.9
click at [573, 312] on p "The service is stable and being closely monitored. Our team will continue to wo…" at bounding box center [816, 318] width 490 height 22
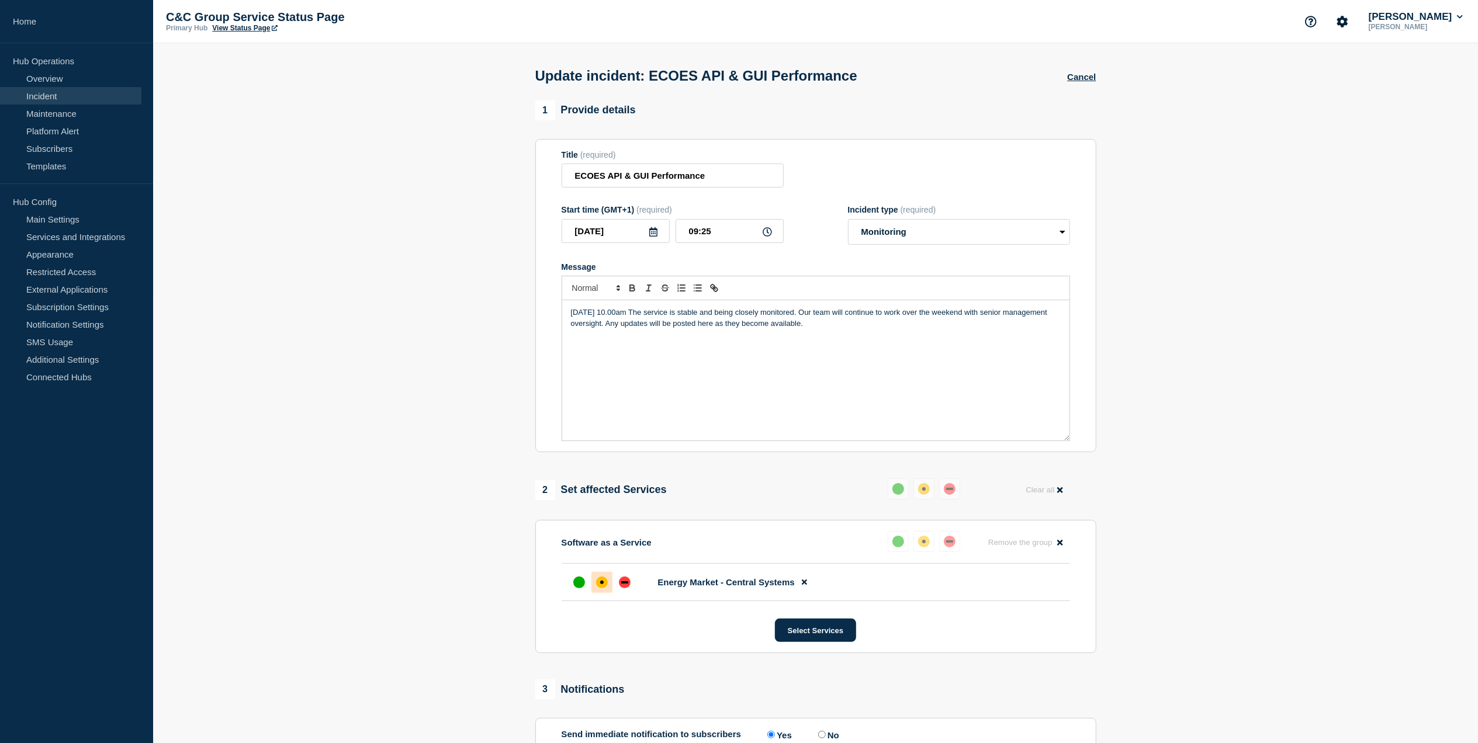
click at [767, 234] on icon at bounding box center [767, 231] width 9 height 9
click at [697, 234] on input "09:25" at bounding box center [730, 231] width 108 height 24
click at [753, 234] on input "10:25" at bounding box center [730, 231] width 108 height 24
type input "10:00"
click at [649, 317] on p "[DATE] 10.00am The service is stable and being closely monitored. Our team will…" at bounding box center [816, 318] width 490 height 22
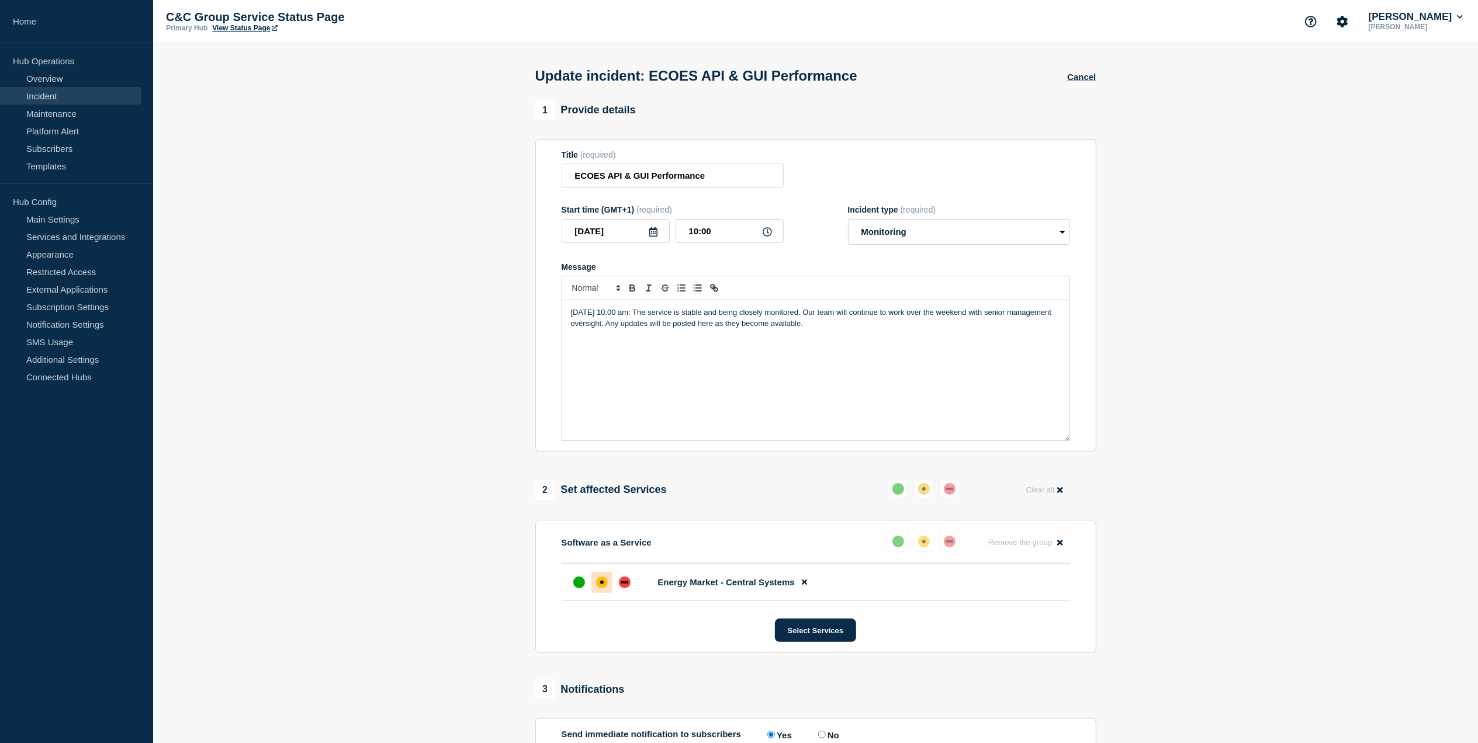
click at [671, 356] on div "[DATE] 10.00 am: The service is stable and being closely monitored. Our team wi…" at bounding box center [815, 370] width 507 height 140
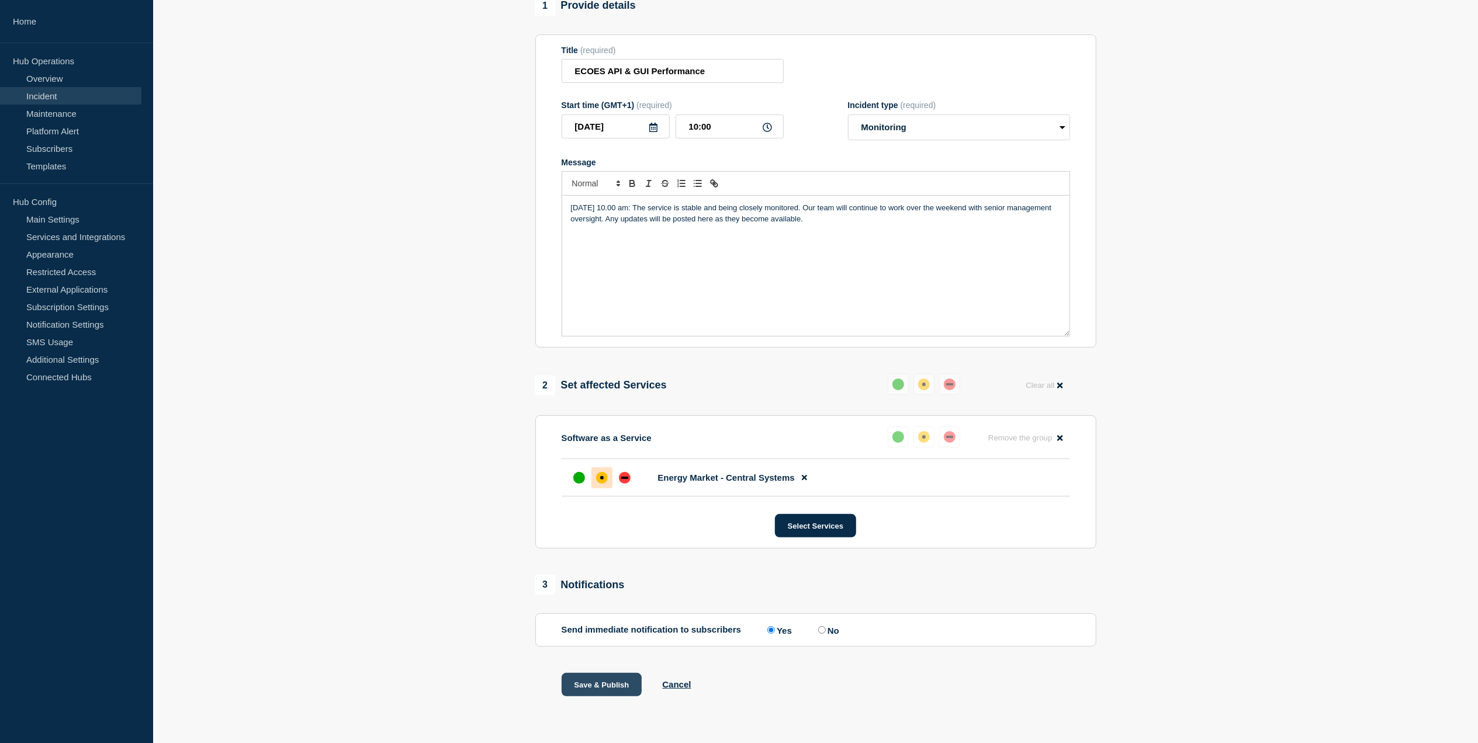
click at [598, 683] on button "Save & Publish" at bounding box center [602, 684] width 81 height 23
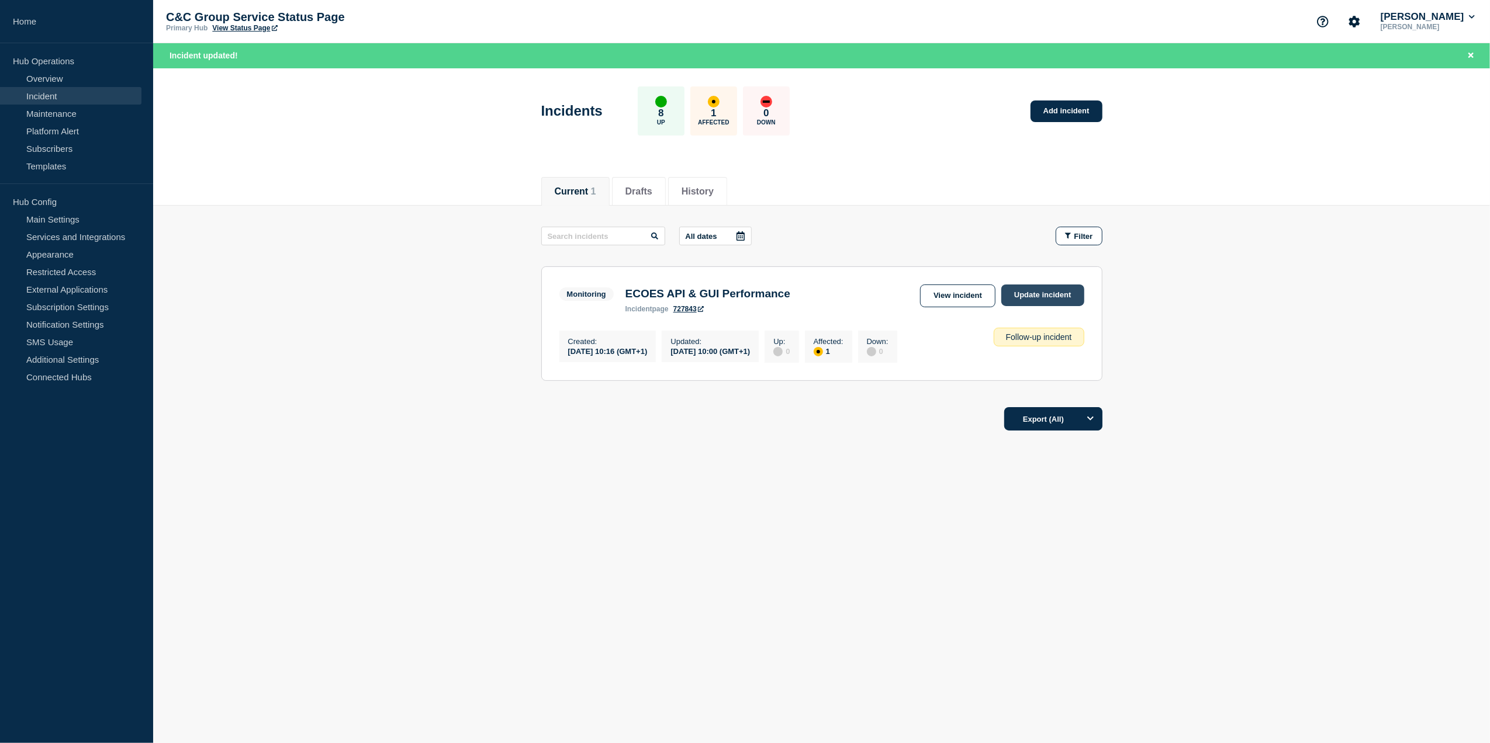
click at [1025, 298] on link "Update incident" at bounding box center [1042, 296] width 83 height 22
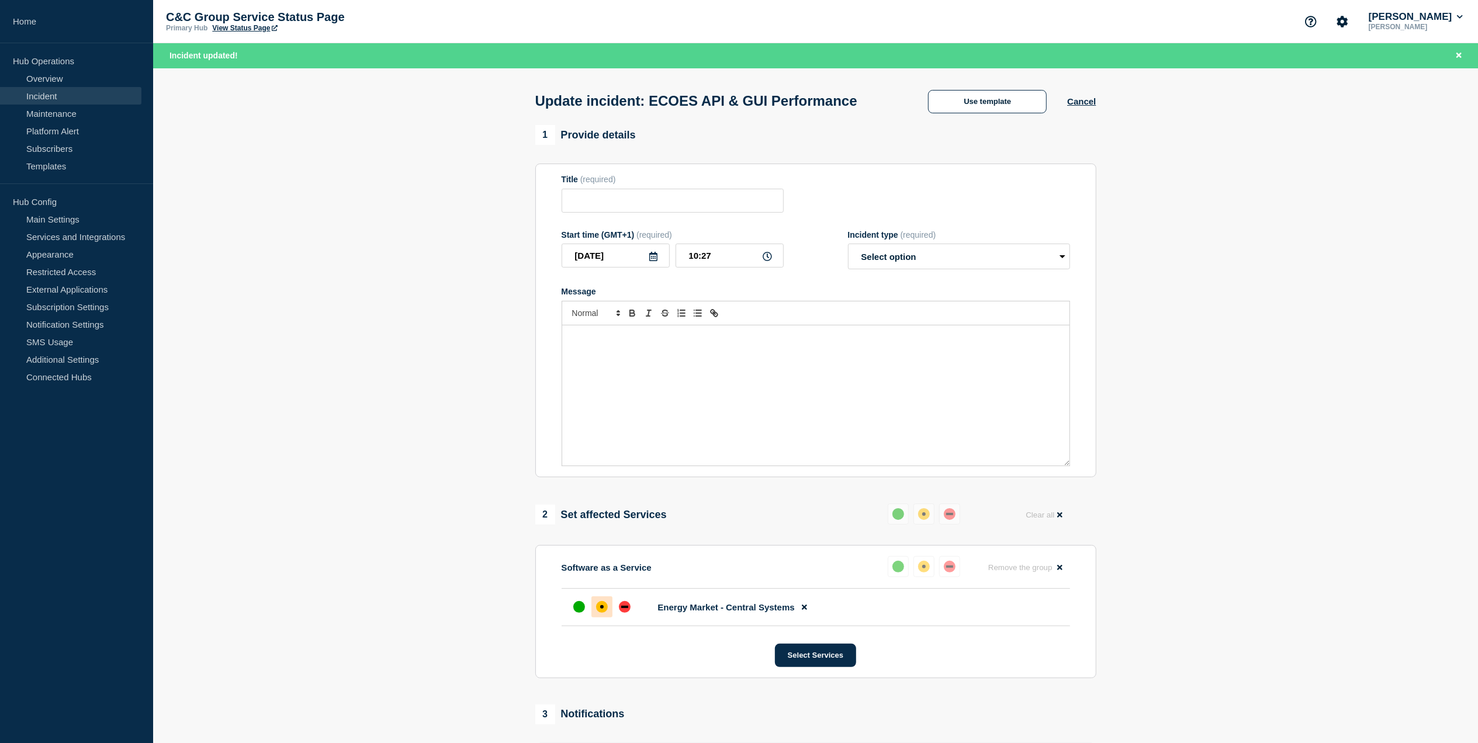
type input "ECOES API & GUI Performance"
click at [599, 342] on p "Message" at bounding box center [816, 338] width 490 height 11
click at [572, 342] on p "The service continues to remain stable and under close monitoring. Our team wil…" at bounding box center [816, 344] width 490 height 22
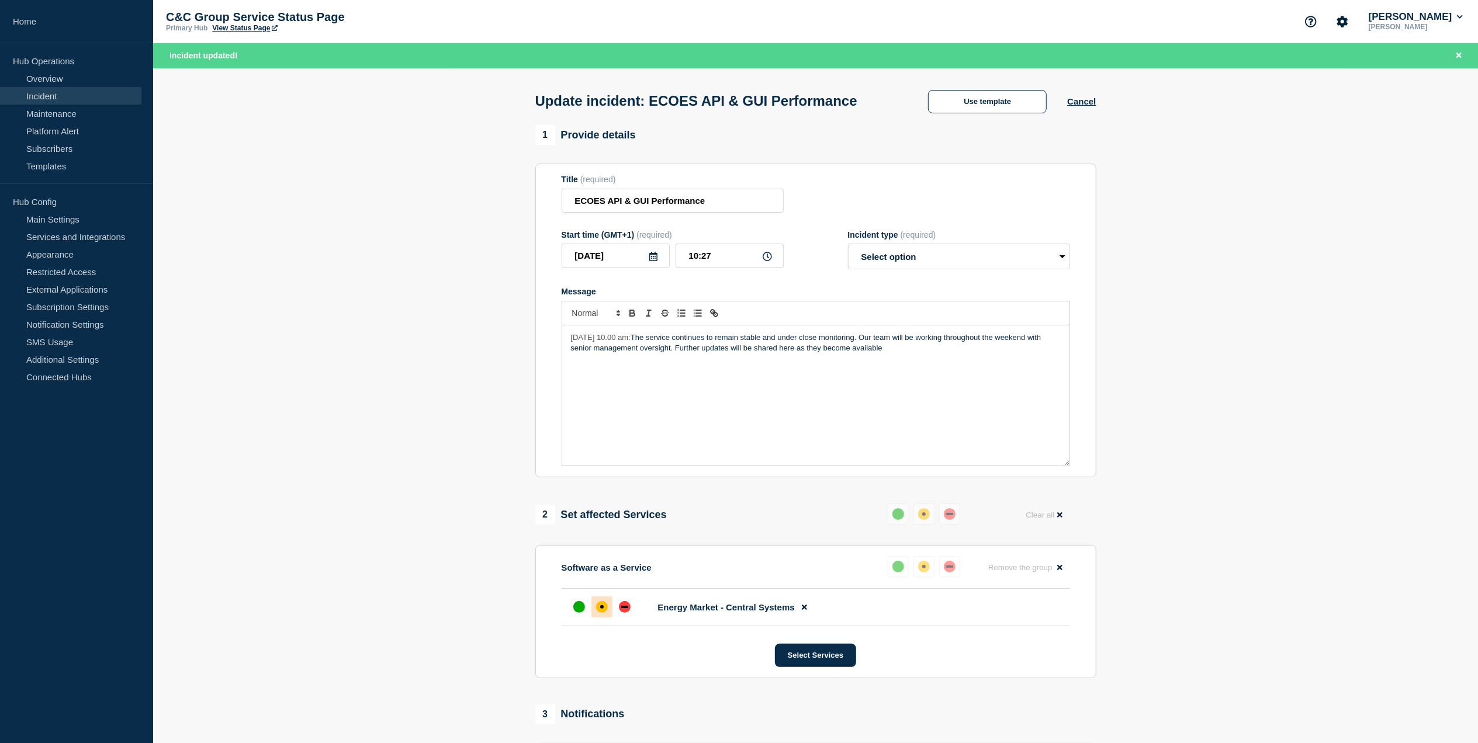
click at [621, 341] on span "[DATE] 10.00 am:" at bounding box center [601, 337] width 60 height 9
click at [919, 352] on p "[DATE] 11.00 am: The service continues to remain stable and under close monitor…" at bounding box center [816, 344] width 490 height 22
click at [929, 257] on select "Select option Investigating Identified Monitoring Resolved" at bounding box center [959, 257] width 222 height 26
select select "monitoring"
click at [848, 248] on select "Select option Investigating Identified Monitoring Resolved" at bounding box center [959, 257] width 222 height 26
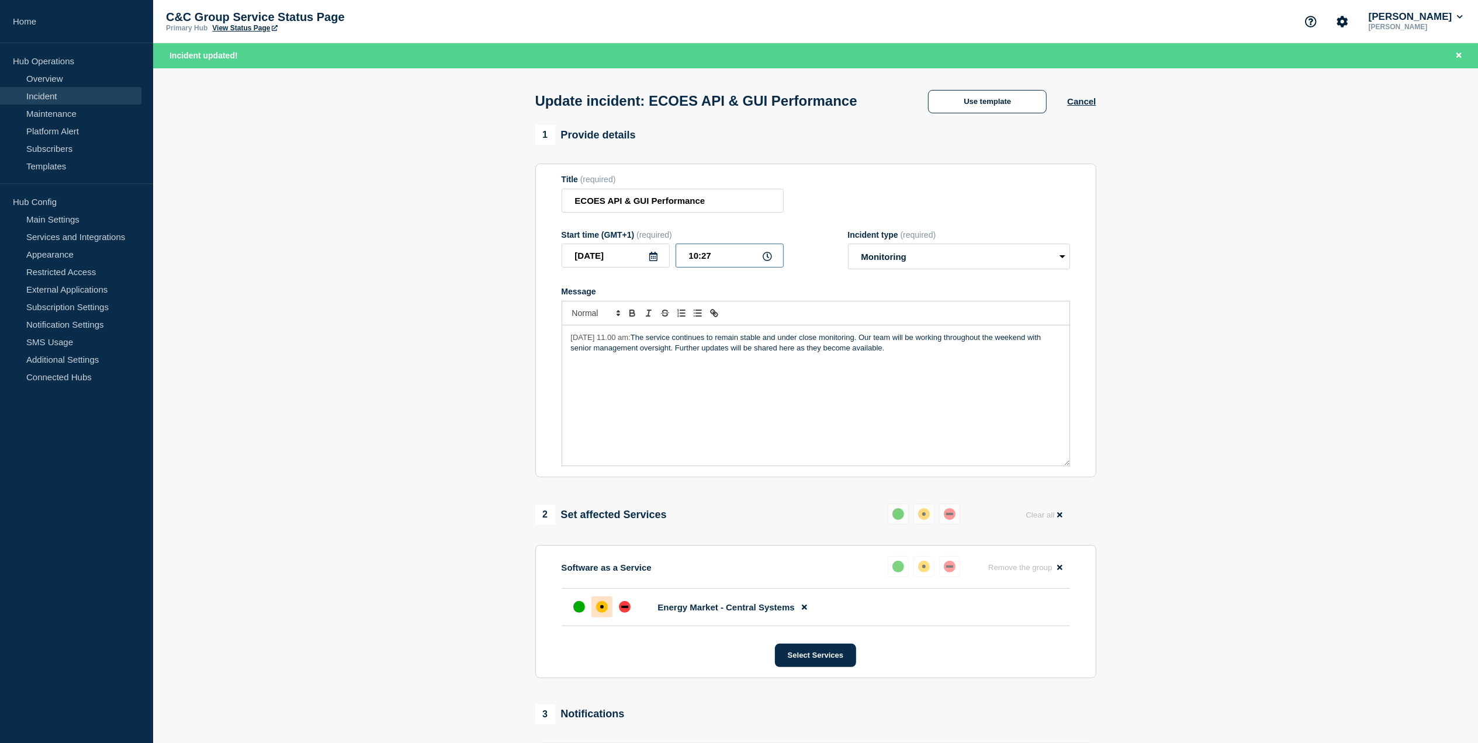
drag, startPoint x: 716, startPoint y: 259, endPoint x: 683, endPoint y: 261, distance: 33.3
click at [683, 261] on input "10:27" at bounding box center [730, 256] width 108 height 24
type input "11:00"
